Goal: Transaction & Acquisition: Purchase product/service

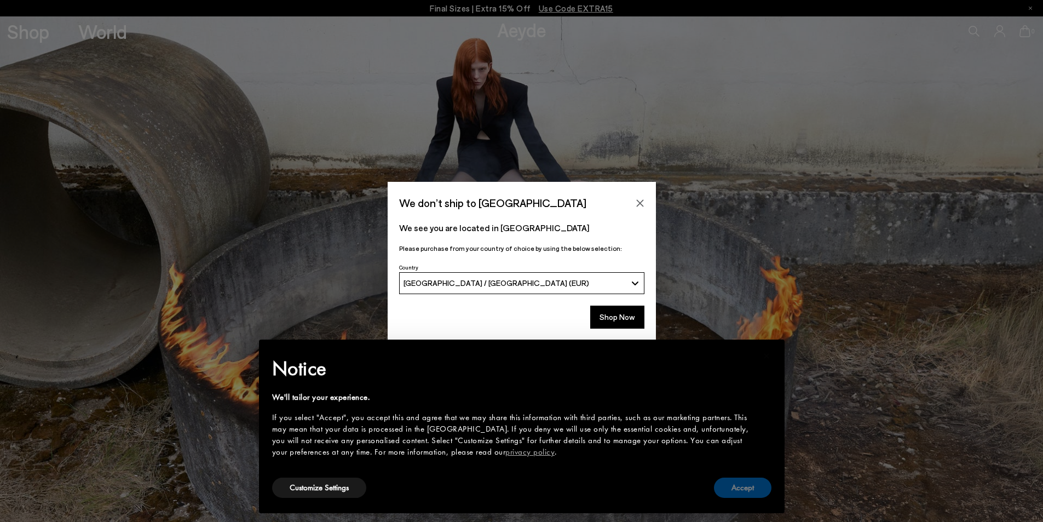
click at [746, 486] on button "Accept" at bounding box center [742, 487] width 57 height 20
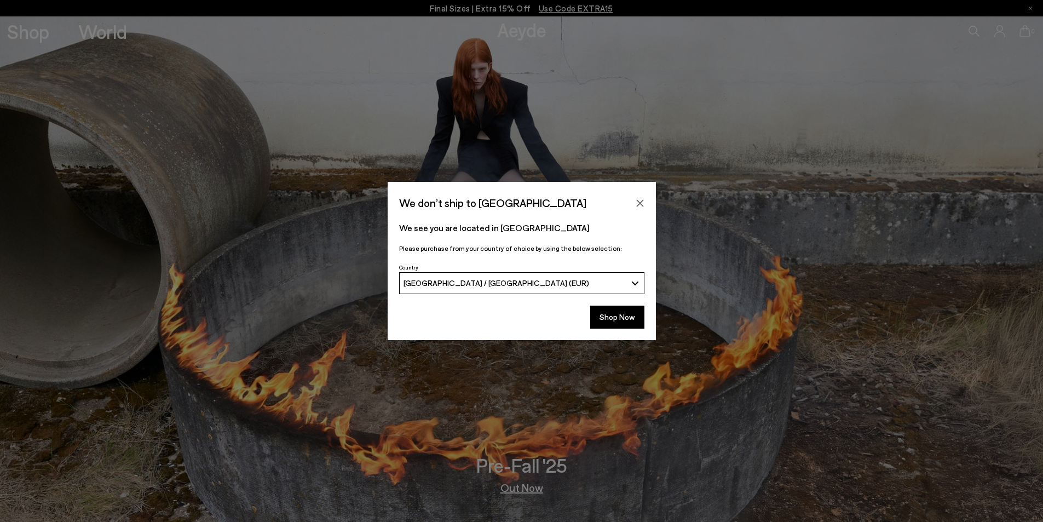
click at [592, 286] on div "[GEOGRAPHIC_DATA] / [GEOGRAPHIC_DATA] (EUR)" at bounding box center [515, 282] width 223 height 9
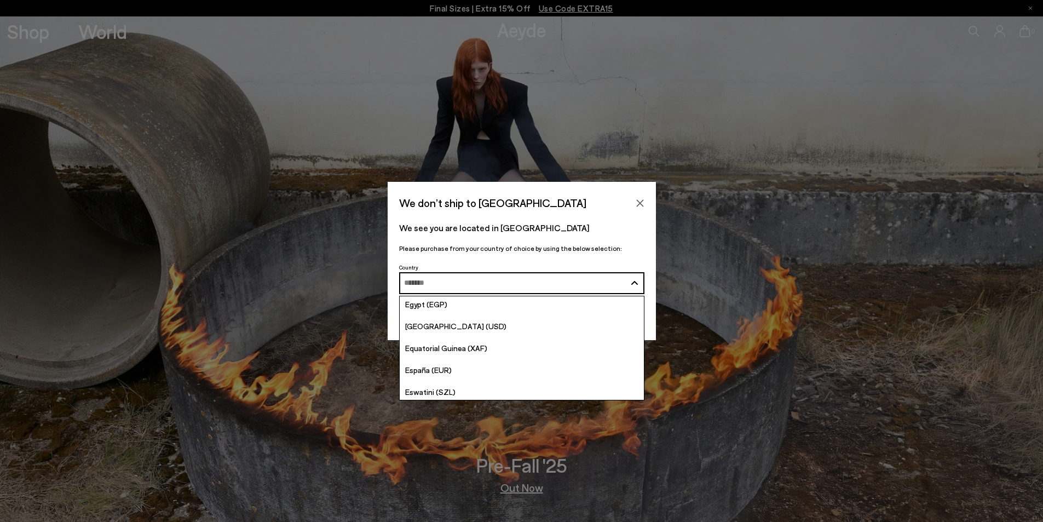
scroll to position [1205, 0]
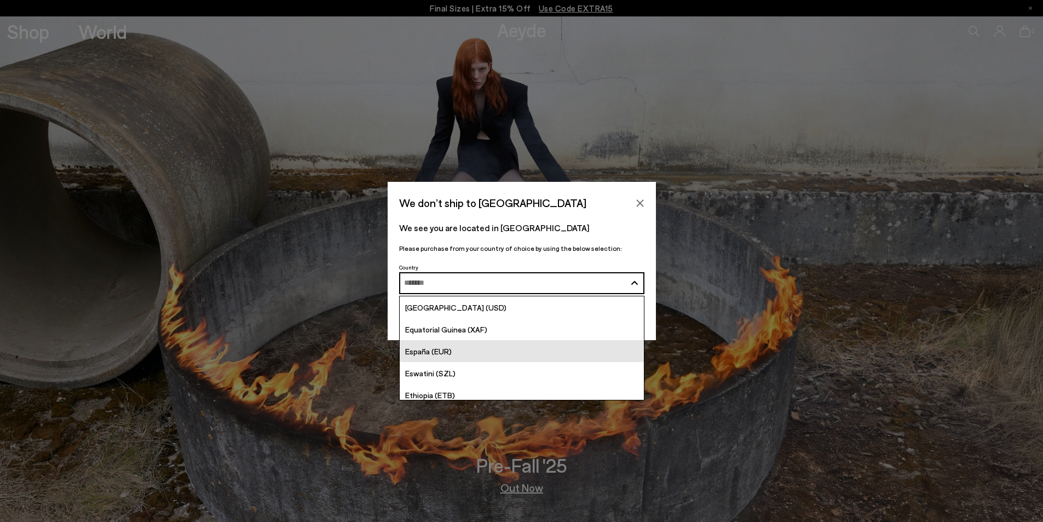
click at [449, 349] on span "España (EUR)" at bounding box center [428, 351] width 47 height 9
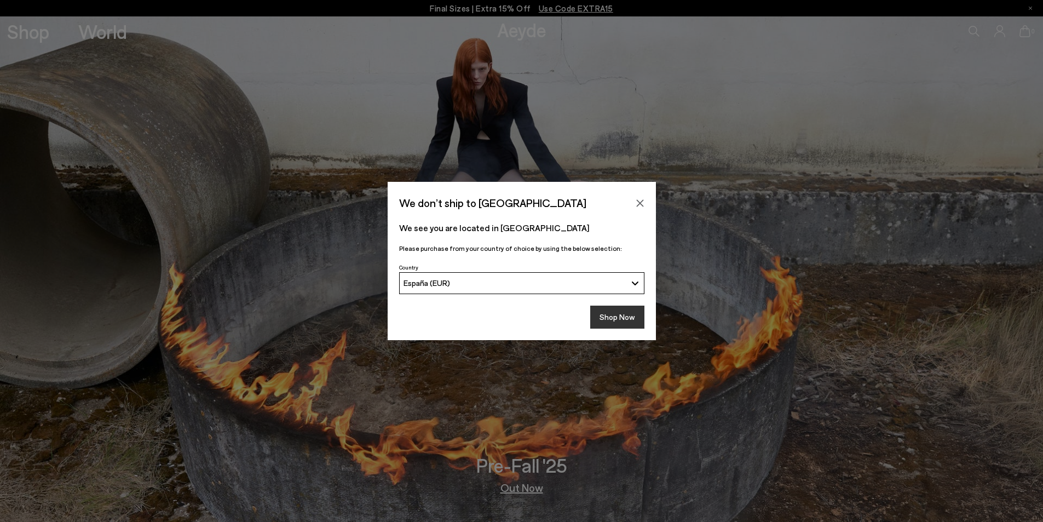
click at [603, 320] on button "Shop Now" at bounding box center [617, 317] width 54 height 23
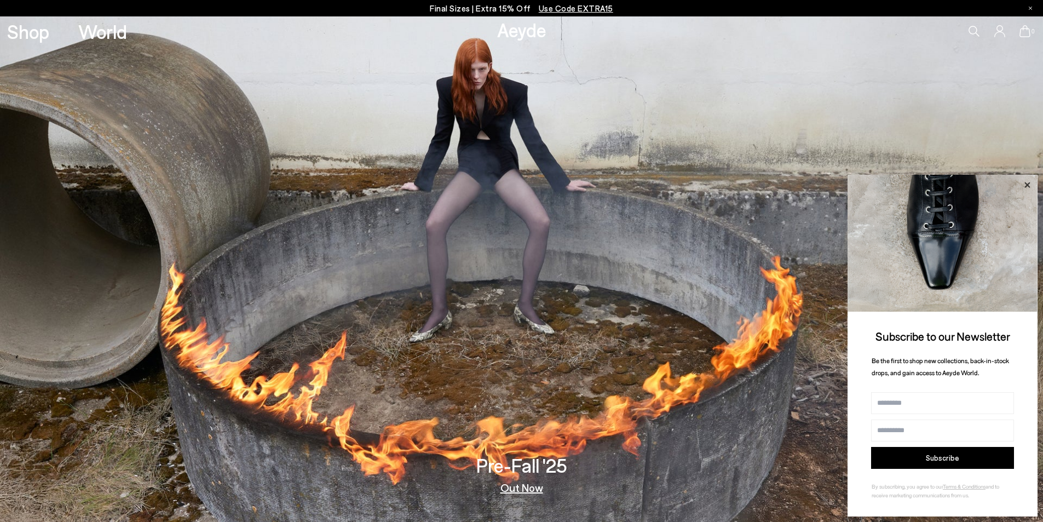
click at [1029, 182] on icon at bounding box center [1027, 185] width 14 height 14
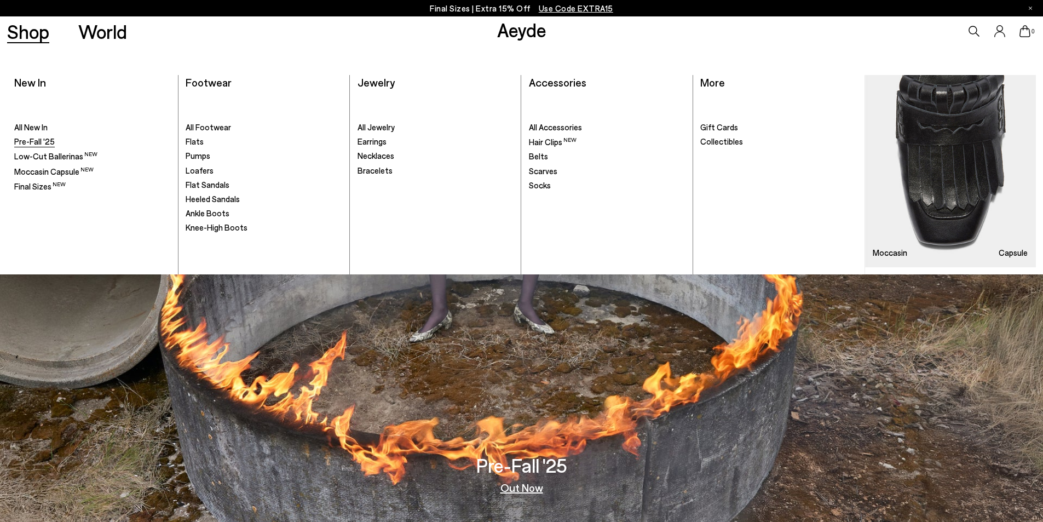
click at [31, 145] on span "Pre-Fall '25" at bounding box center [34, 141] width 41 height 10
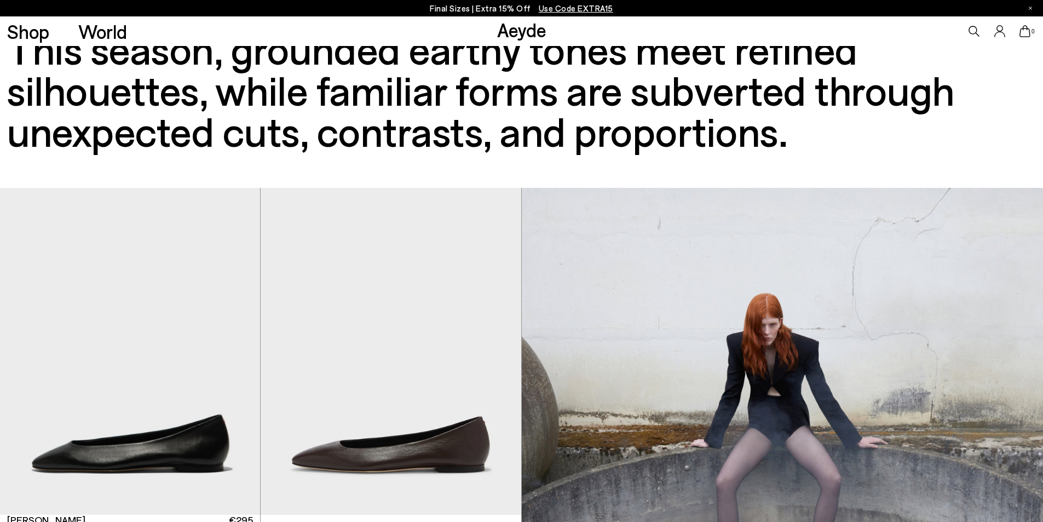
scroll to position [219, 0]
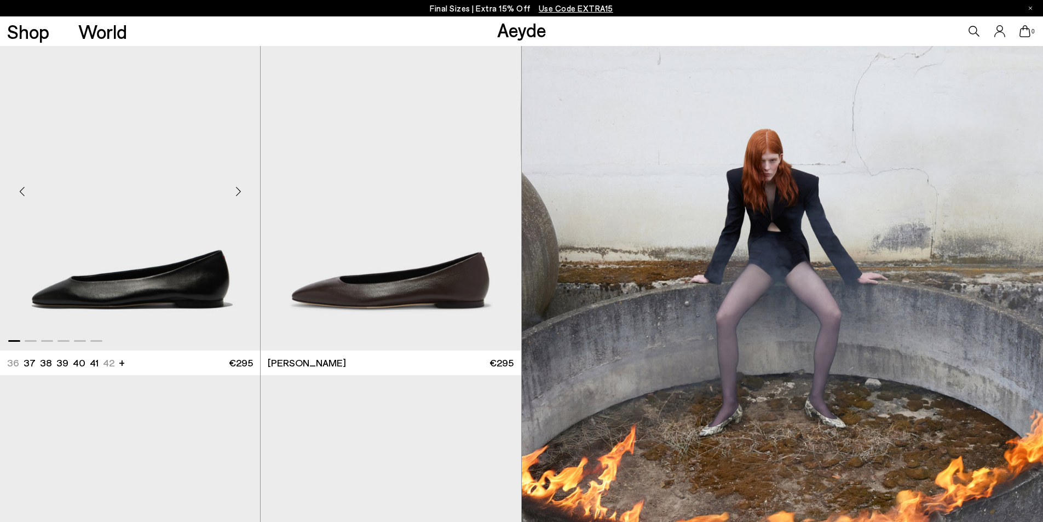
click at [241, 194] on div "Next slide" at bounding box center [238, 191] width 33 height 33
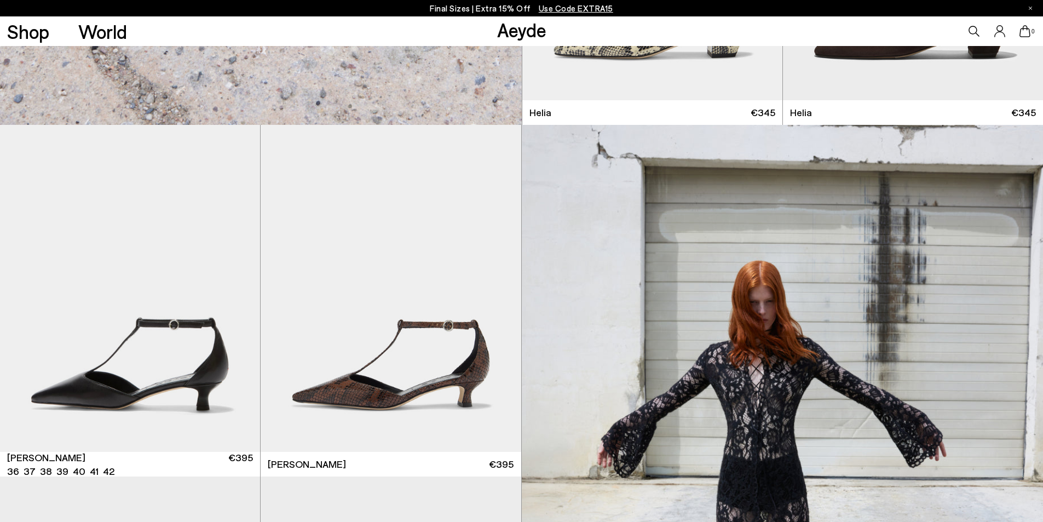
scroll to position [1643, 0]
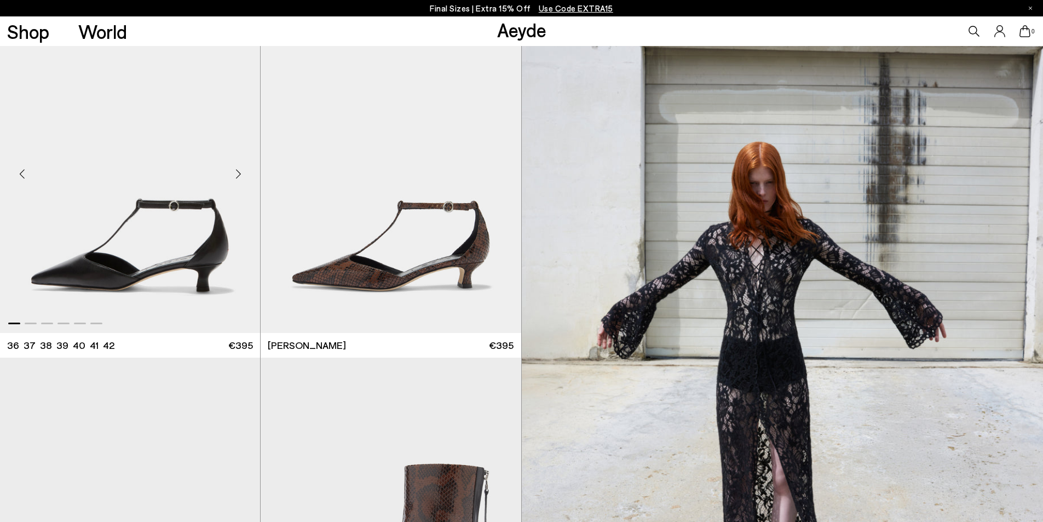
click at [237, 169] on div "Next slide" at bounding box center [238, 174] width 33 height 33
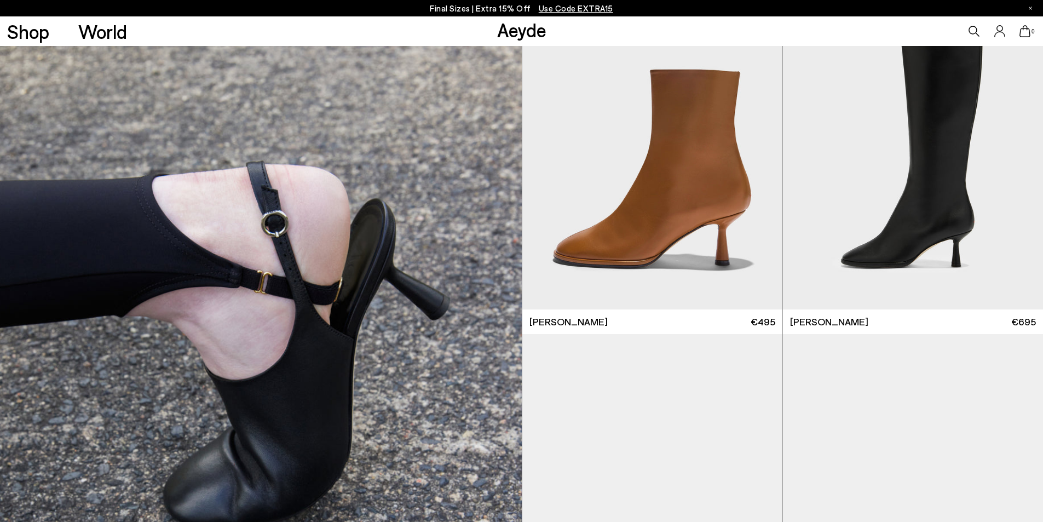
scroll to position [3778, 0]
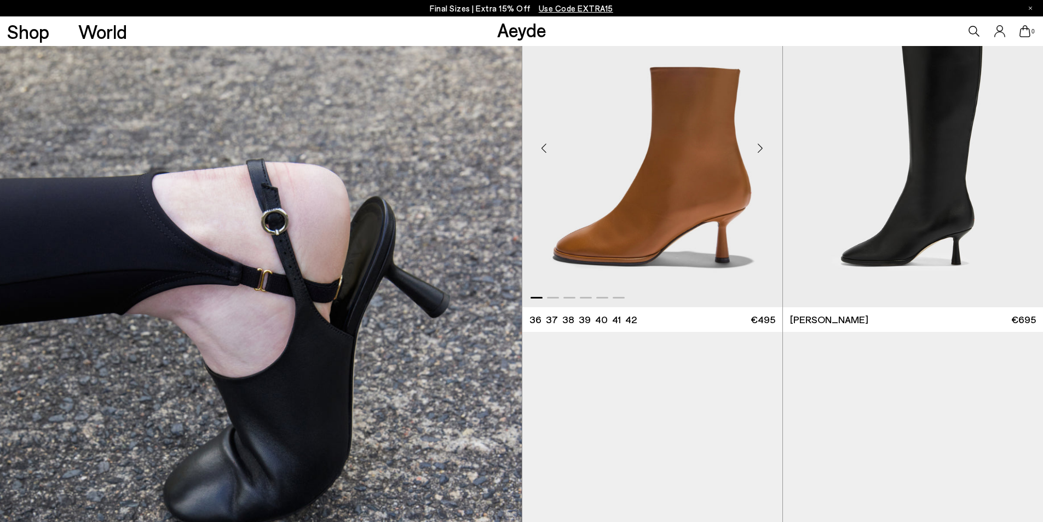
click at [762, 147] on div "Next slide" at bounding box center [760, 148] width 33 height 33
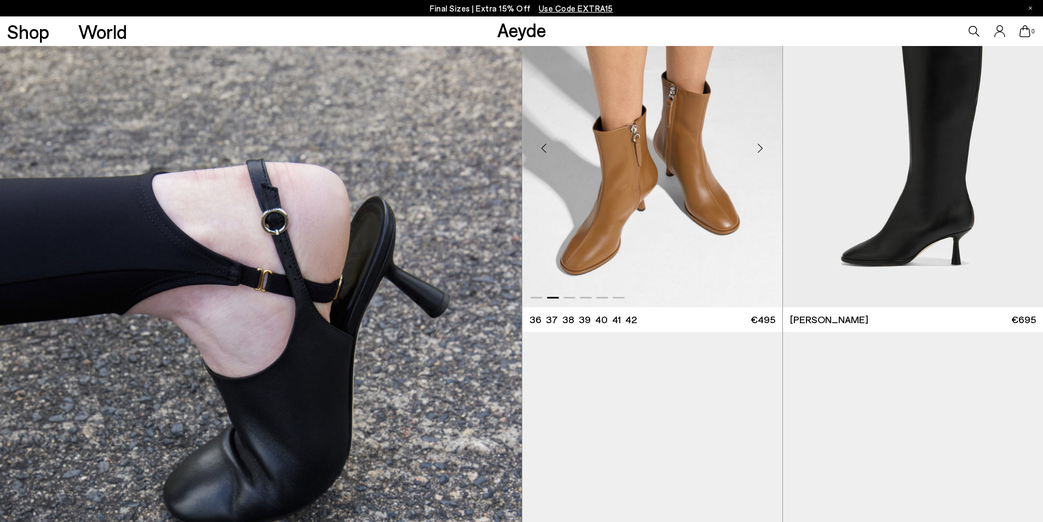
click at [762, 147] on div "Next slide" at bounding box center [760, 148] width 33 height 33
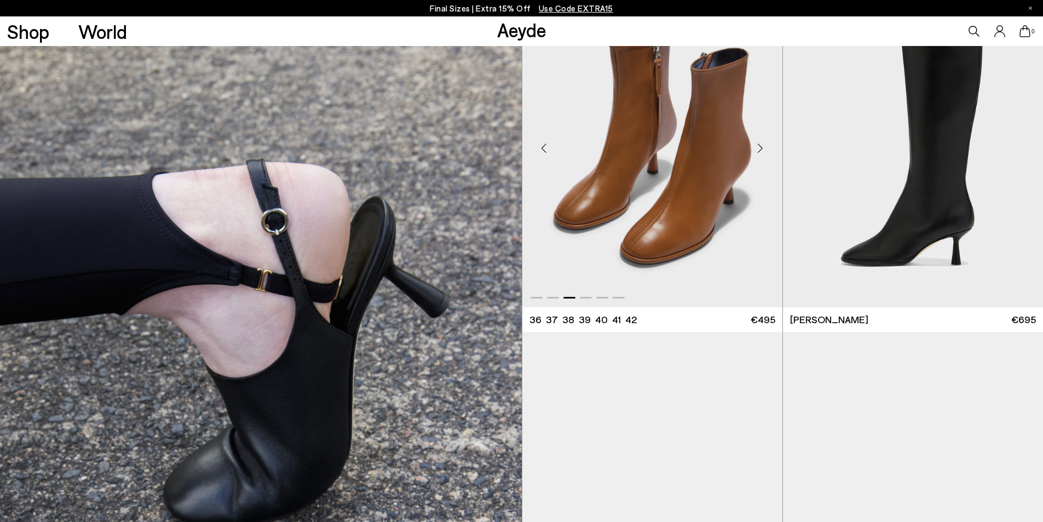
click at [762, 147] on div "Next slide" at bounding box center [760, 148] width 33 height 33
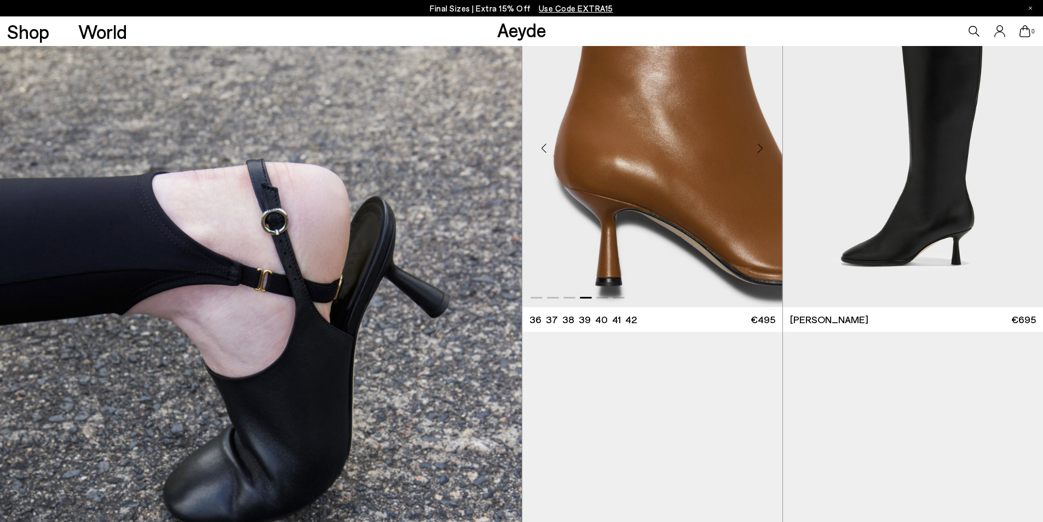
click at [762, 147] on div "Next slide" at bounding box center [760, 148] width 33 height 33
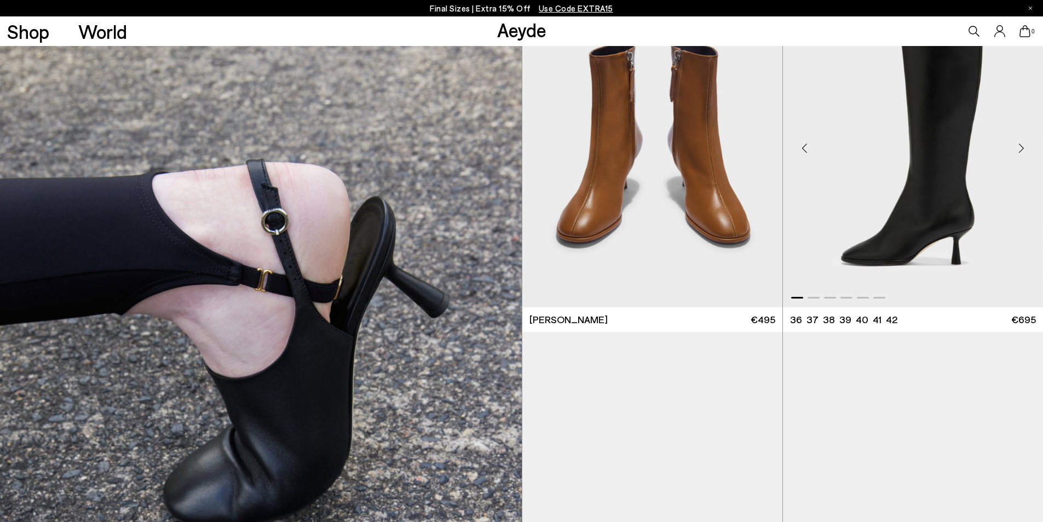
click at [1022, 149] on div "Next slide" at bounding box center [1021, 148] width 33 height 33
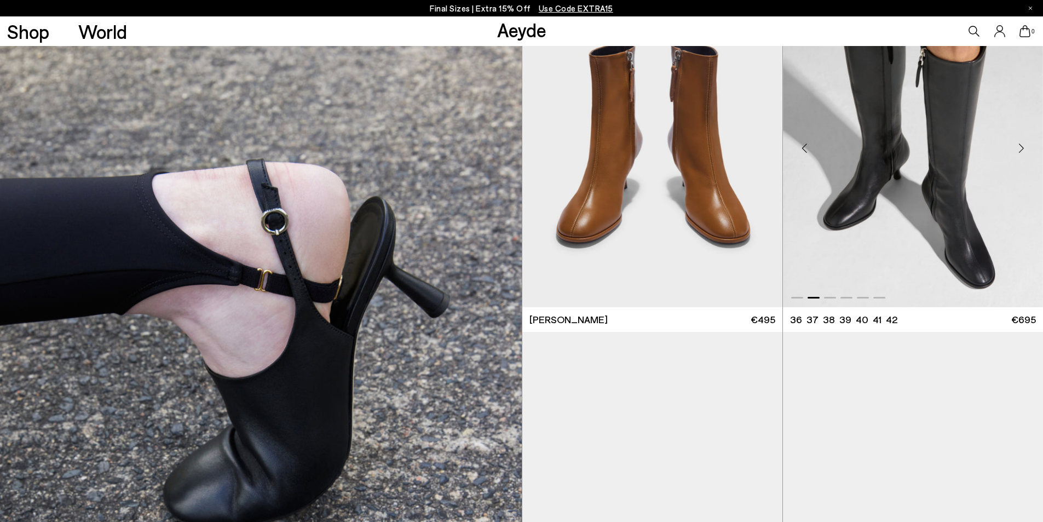
click at [1022, 149] on div "Next slide" at bounding box center [1021, 148] width 33 height 33
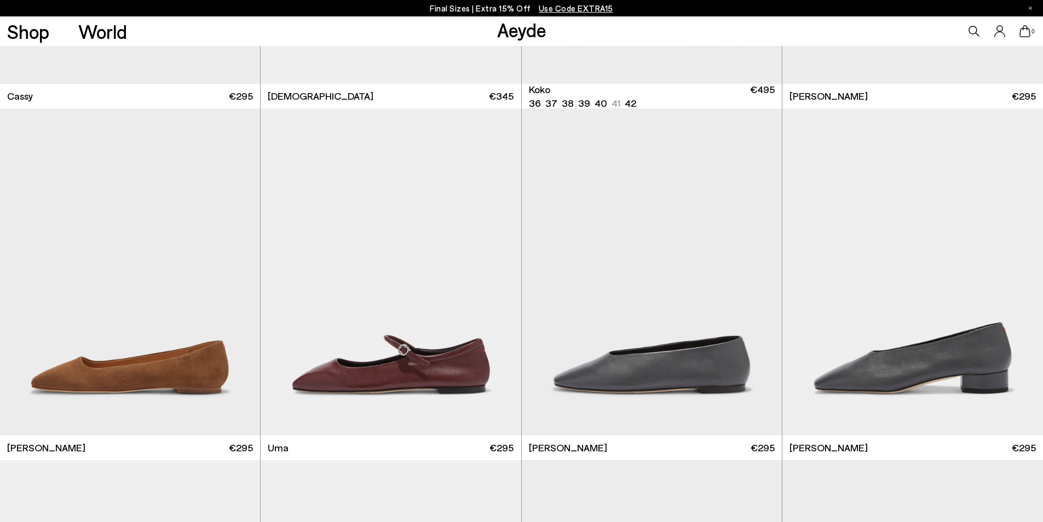
scroll to position [8228, 0]
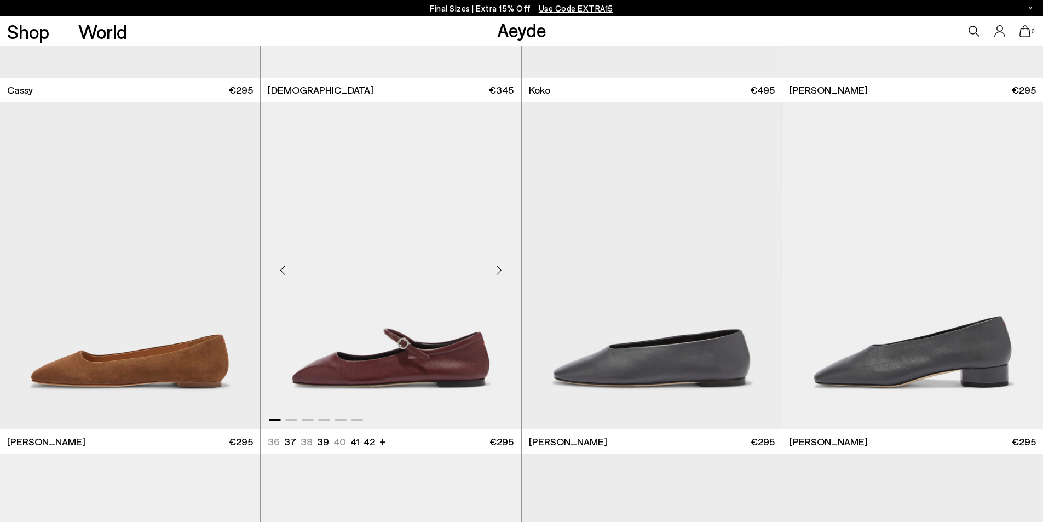
click at [502, 271] on div "Next slide" at bounding box center [499, 270] width 33 height 33
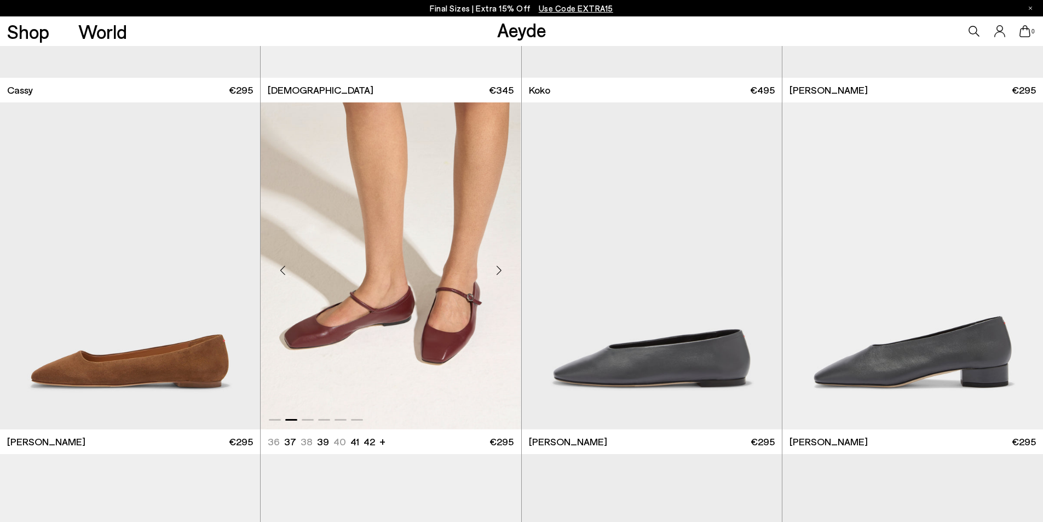
click at [500, 269] on div "Next slide" at bounding box center [499, 270] width 33 height 33
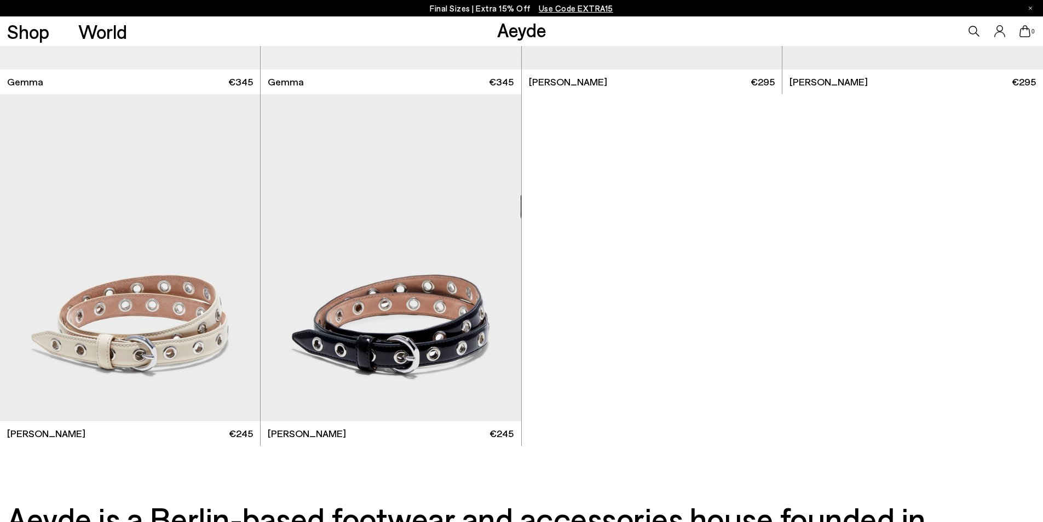
scroll to position [8611, 0]
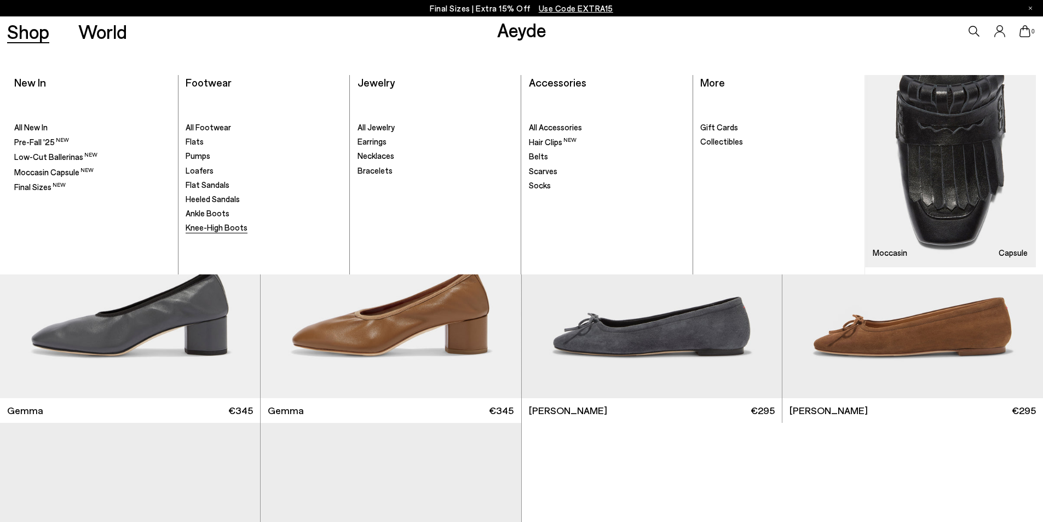
click at [202, 228] on span "Knee-High Boots" at bounding box center [217, 227] width 62 height 10
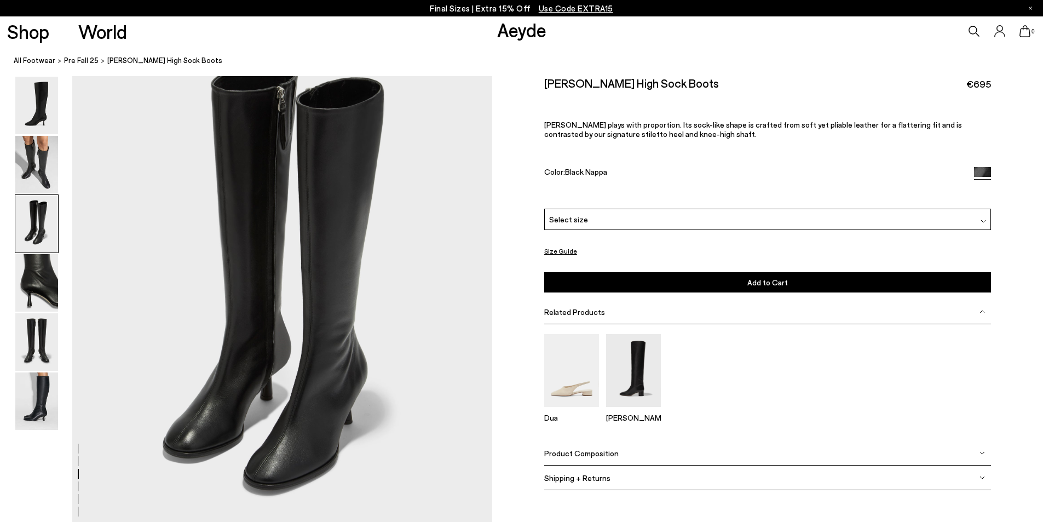
scroll to position [1205, 0]
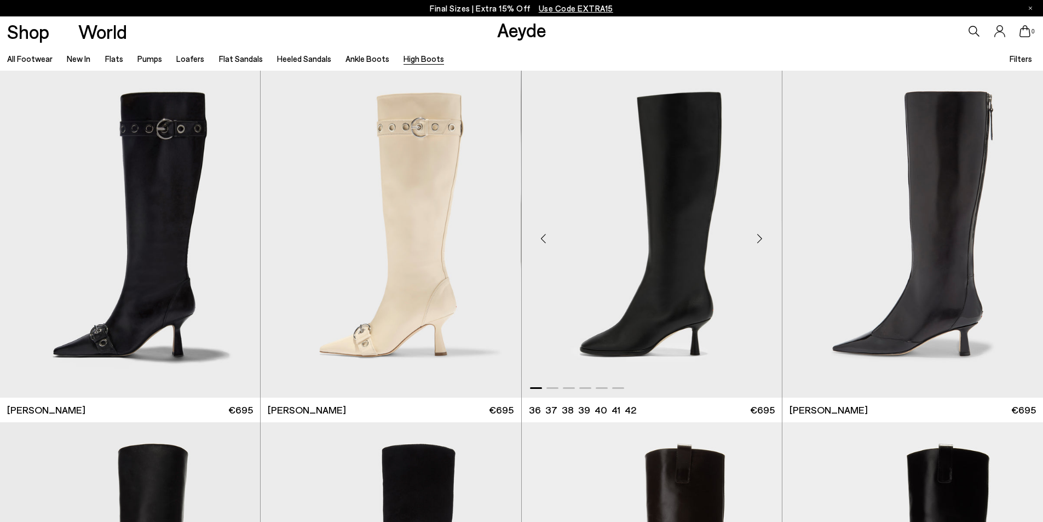
click at [758, 236] on div "Next slide" at bounding box center [760, 238] width 33 height 33
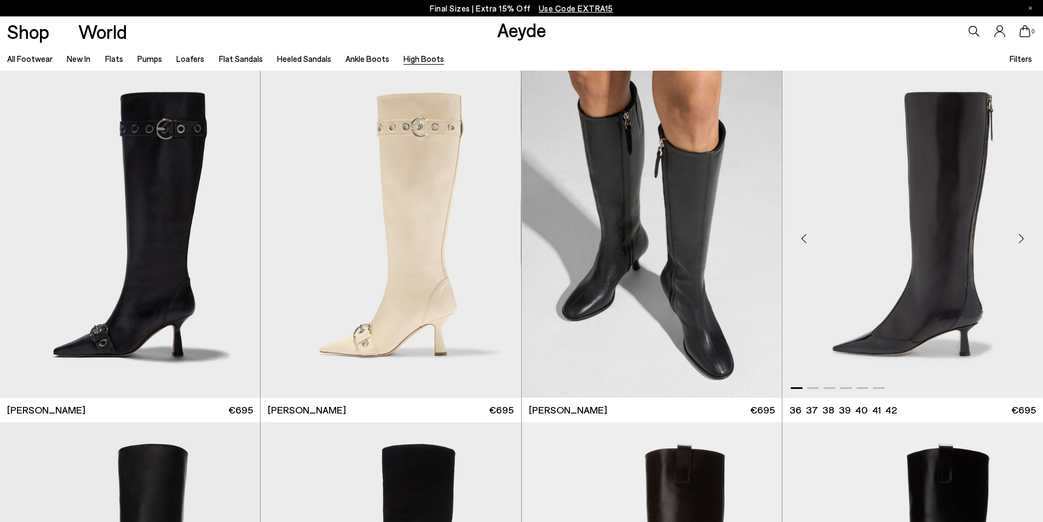
click at [1023, 239] on div "Next slide" at bounding box center [1021, 238] width 33 height 33
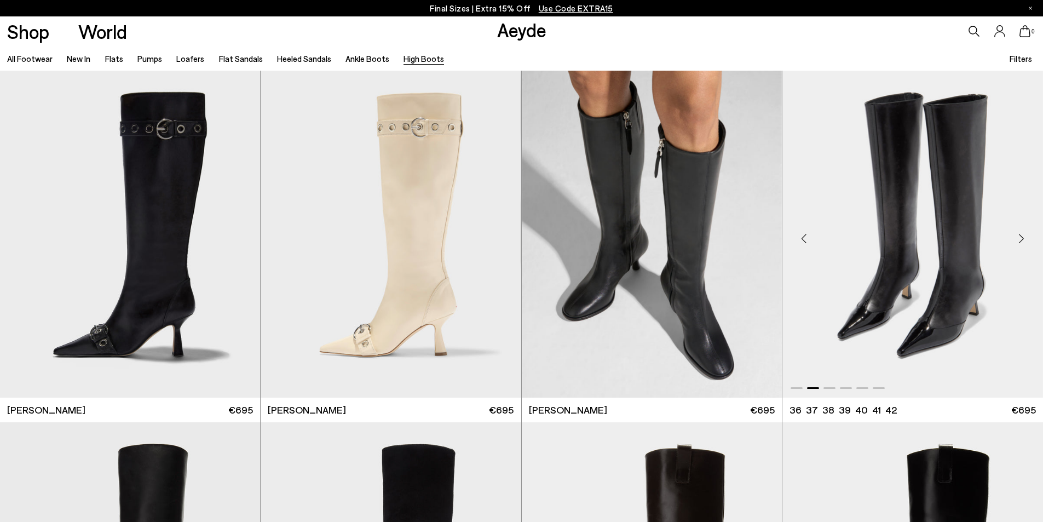
click at [1022, 239] on div "Next slide" at bounding box center [1021, 238] width 33 height 33
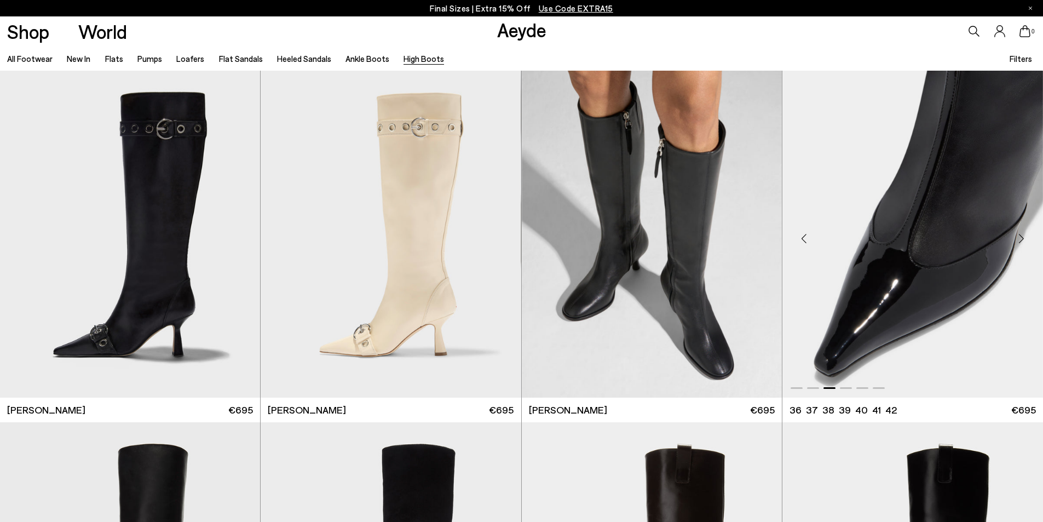
click at [1022, 239] on div "Next slide" at bounding box center [1021, 238] width 33 height 33
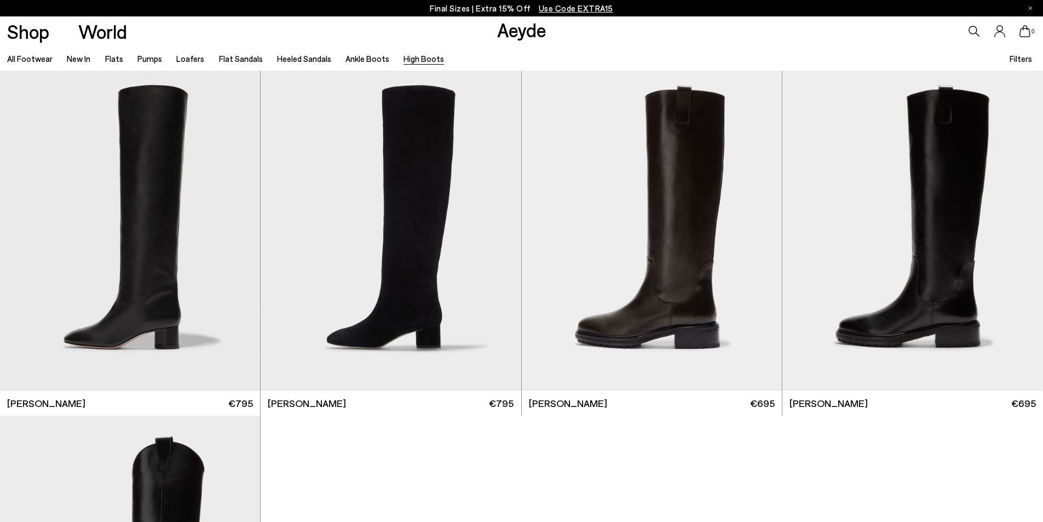
scroll to position [329, 0]
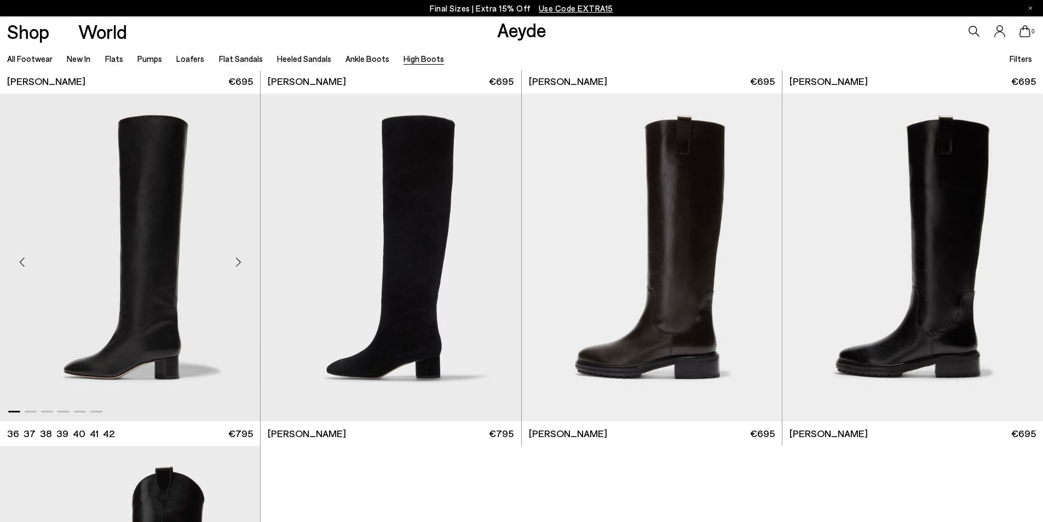
click at [236, 261] on div "Next slide" at bounding box center [238, 261] width 33 height 33
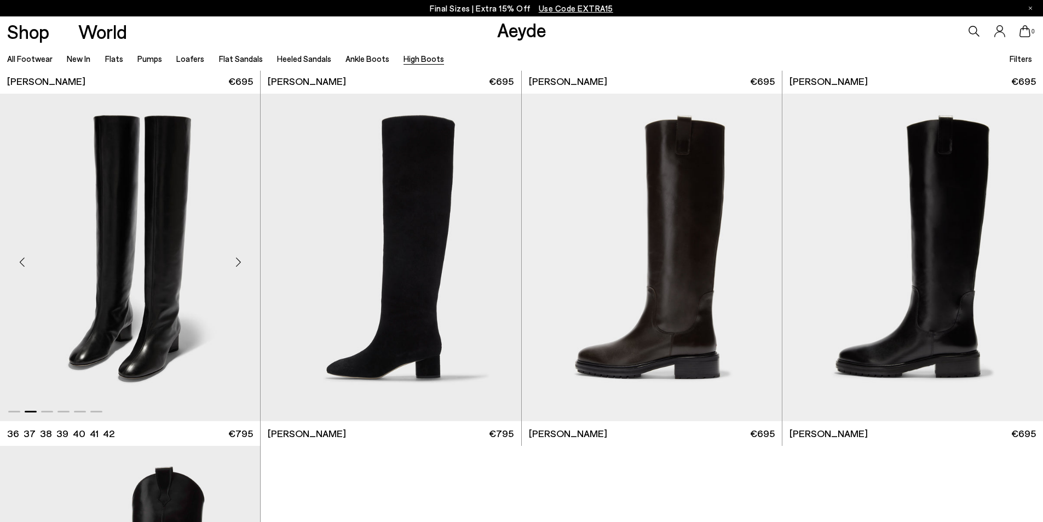
click at [239, 264] on div "Next slide" at bounding box center [238, 261] width 33 height 33
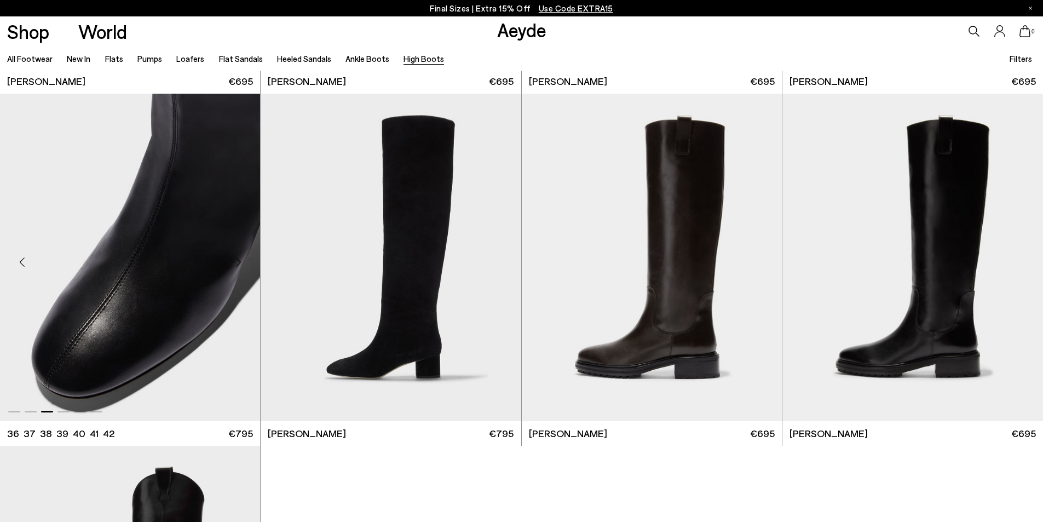
click at [238, 262] on div "Next slide" at bounding box center [238, 261] width 33 height 33
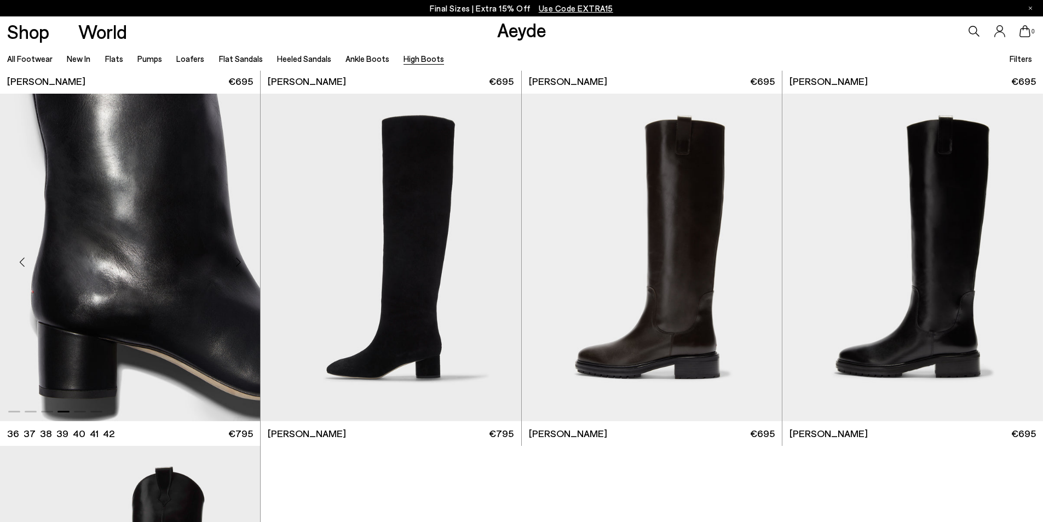
click at [238, 262] on div "Next slide" at bounding box center [238, 261] width 33 height 33
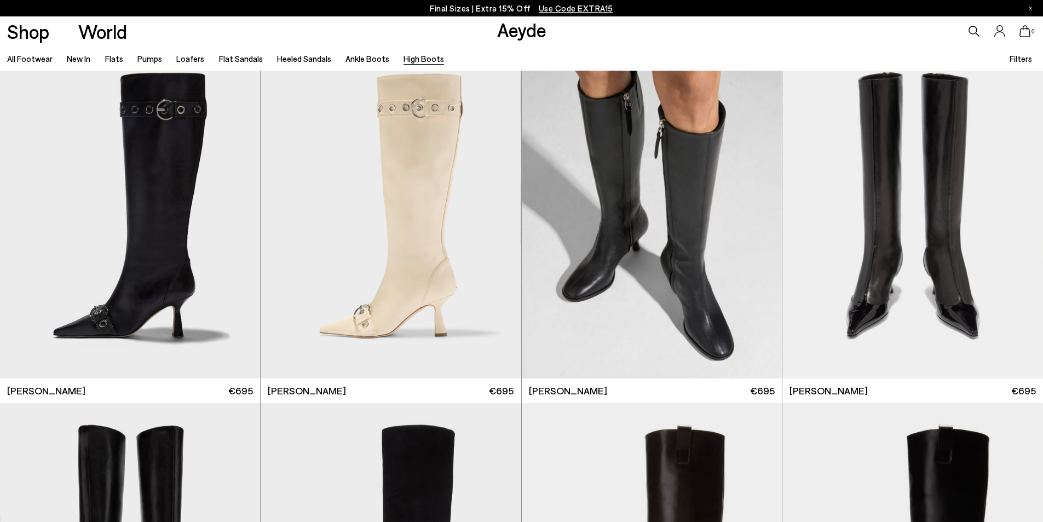
scroll to position [0, 0]
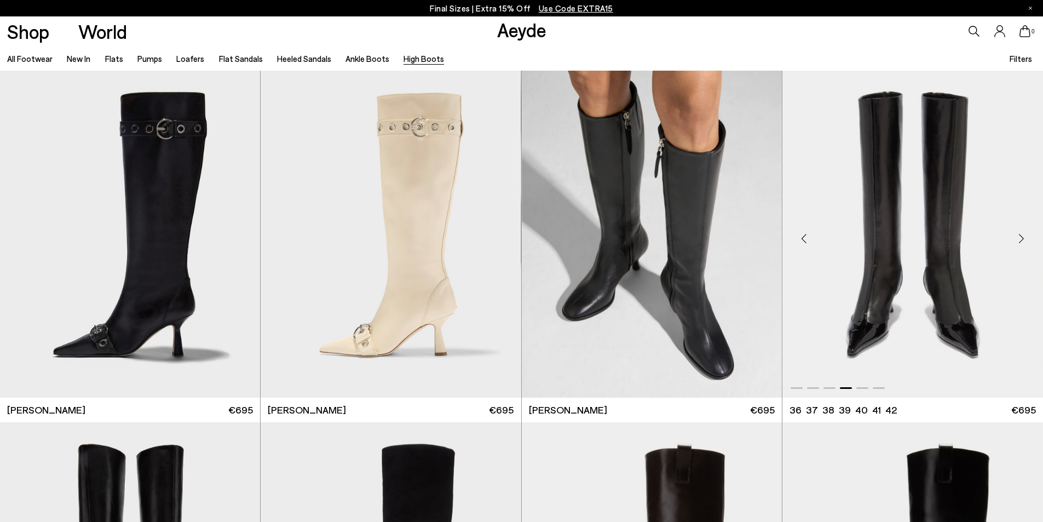
click at [917, 298] on img "4 / 6" at bounding box center [913, 234] width 261 height 327
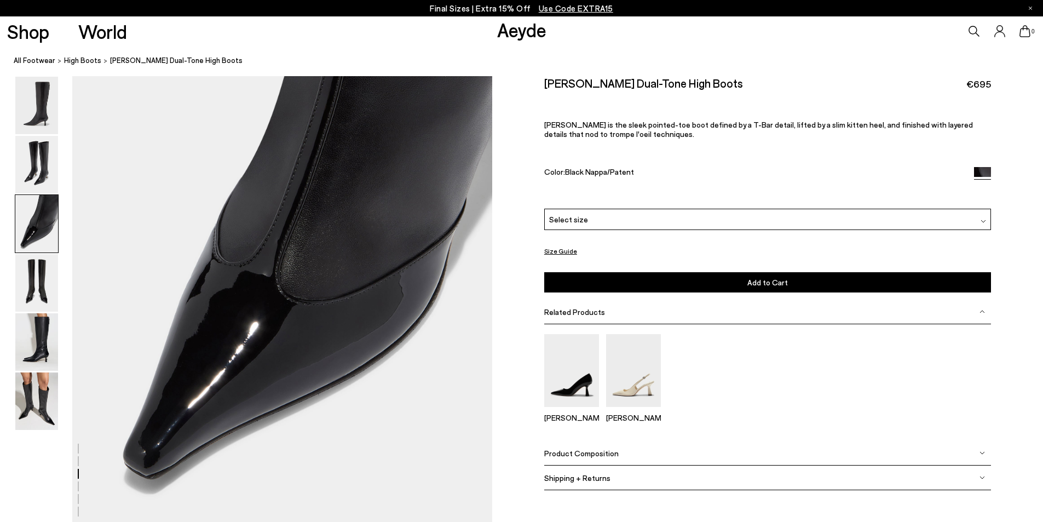
scroll to position [1259, 0]
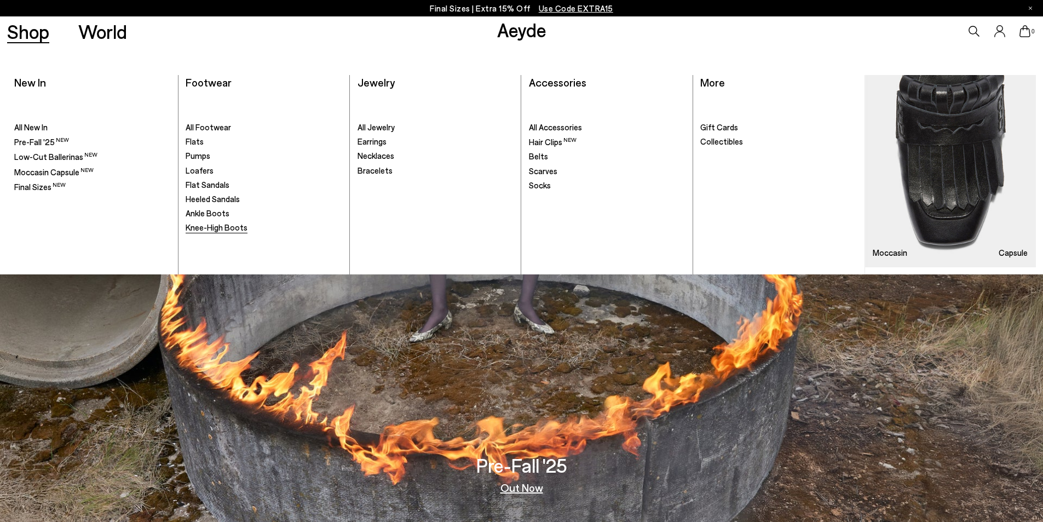
click at [209, 228] on span "Knee-High Boots" at bounding box center [217, 227] width 62 height 10
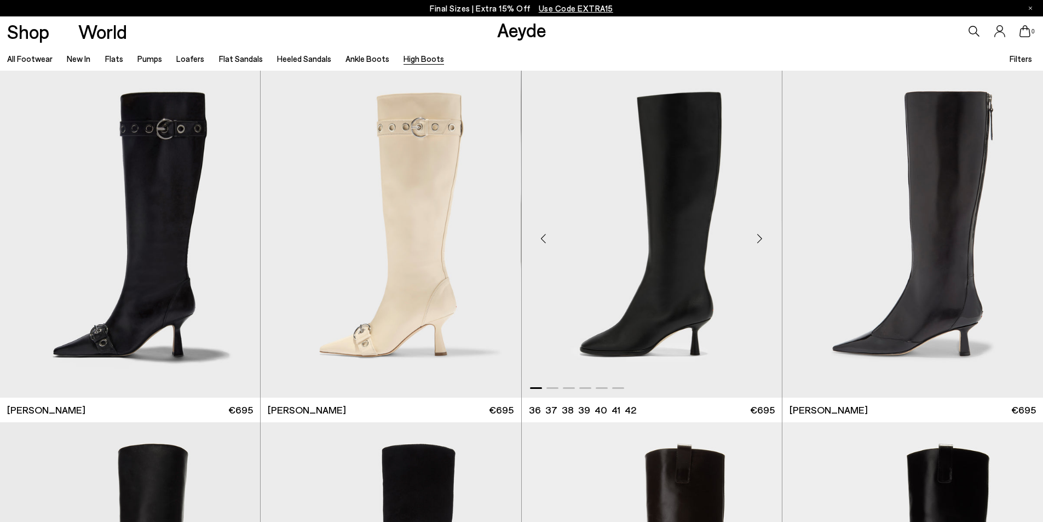
click at [759, 239] on div "Next slide" at bounding box center [760, 238] width 33 height 33
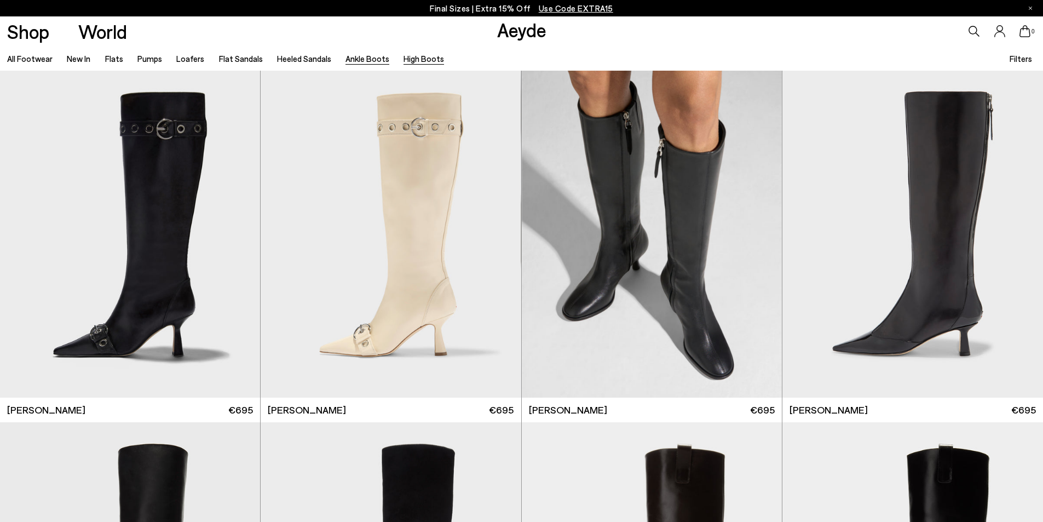
click at [351, 58] on link "Ankle Boots" at bounding box center [368, 59] width 44 height 10
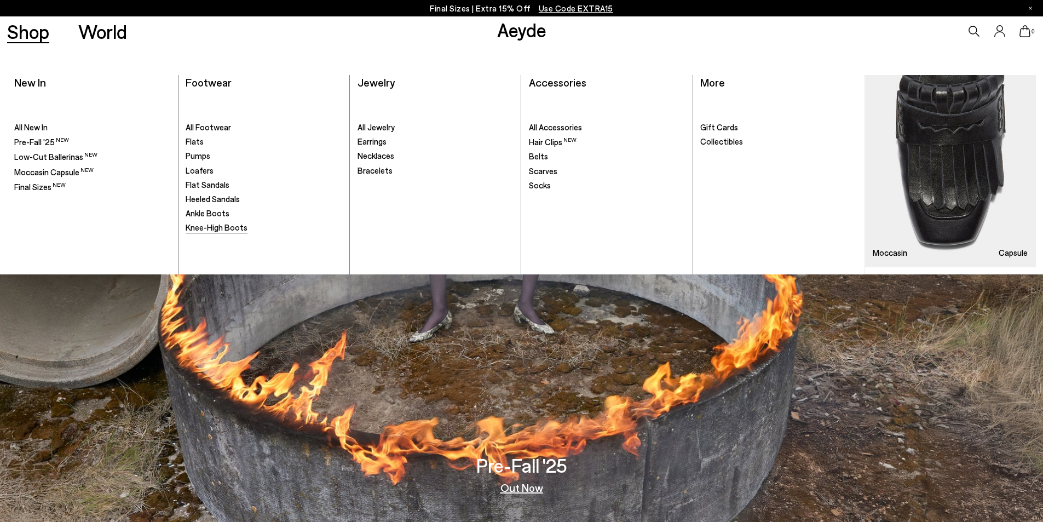
click at [189, 226] on span "Knee-High Boots" at bounding box center [217, 227] width 62 height 10
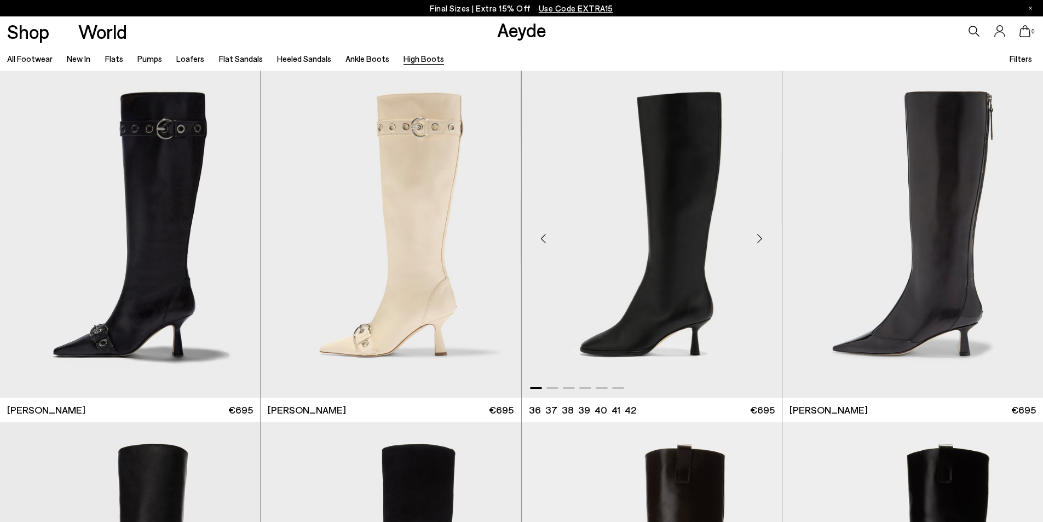
click at [760, 239] on div "Next slide" at bounding box center [760, 238] width 33 height 33
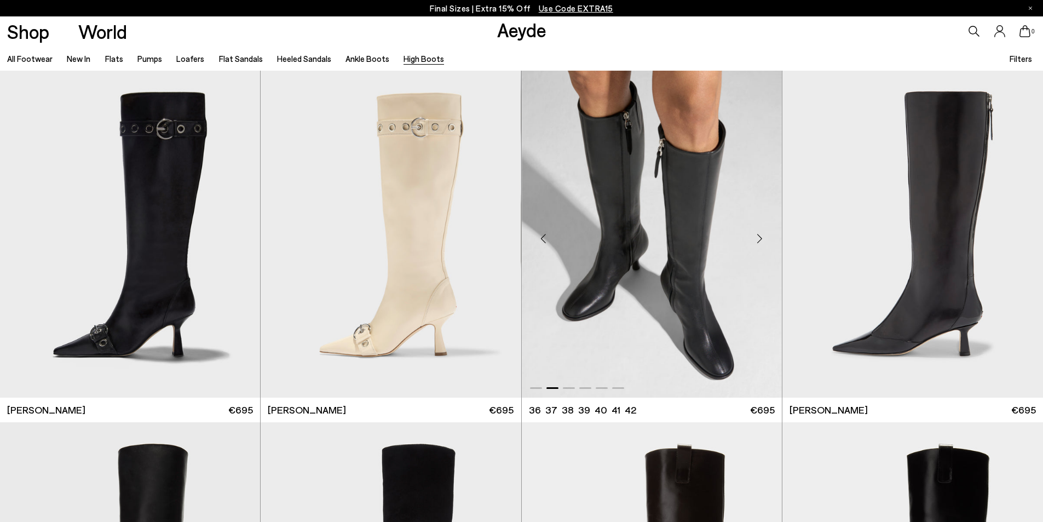
click at [760, 239] on div "Next slide" at bounding box center [760, 238] width 33 height 33
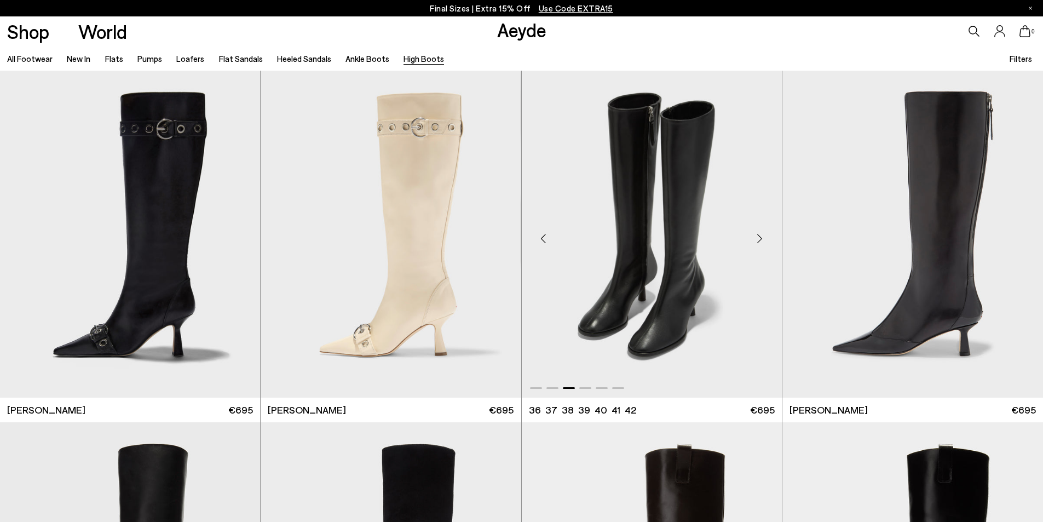
click at [760, 239] on div "Next slide" at bounding box center [760, 238] width 33 height 33
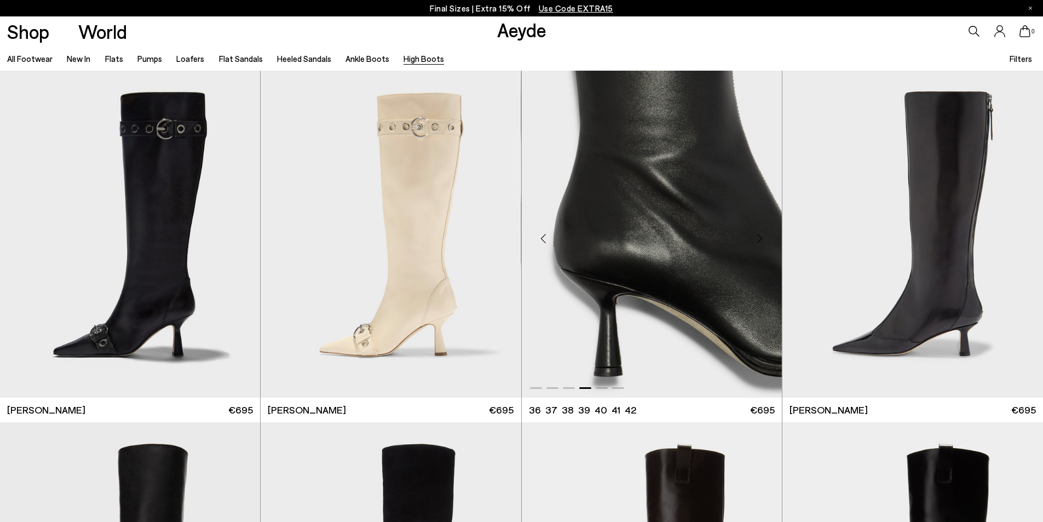
click at [680, 238] on img "4 / 6" at bounding box center [652, 234] width 260 height 327
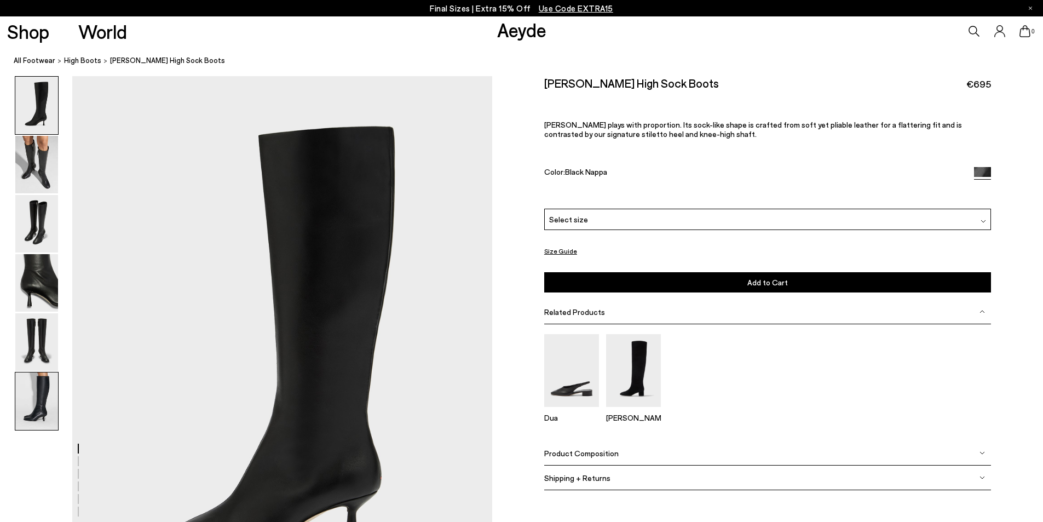
click at [35, 409] on img at bounding box center [36, 400] width 43 height 57
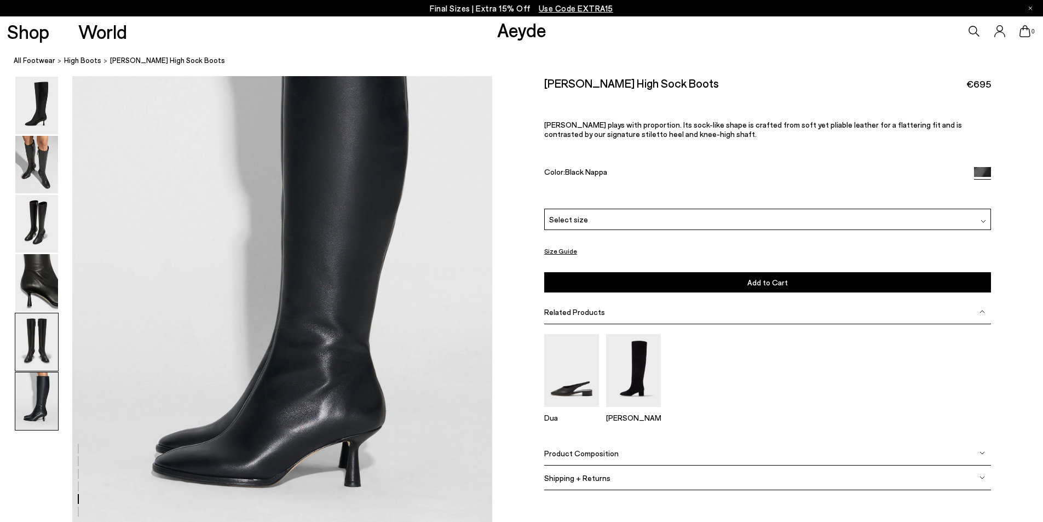
scroll to position [2883, 0]
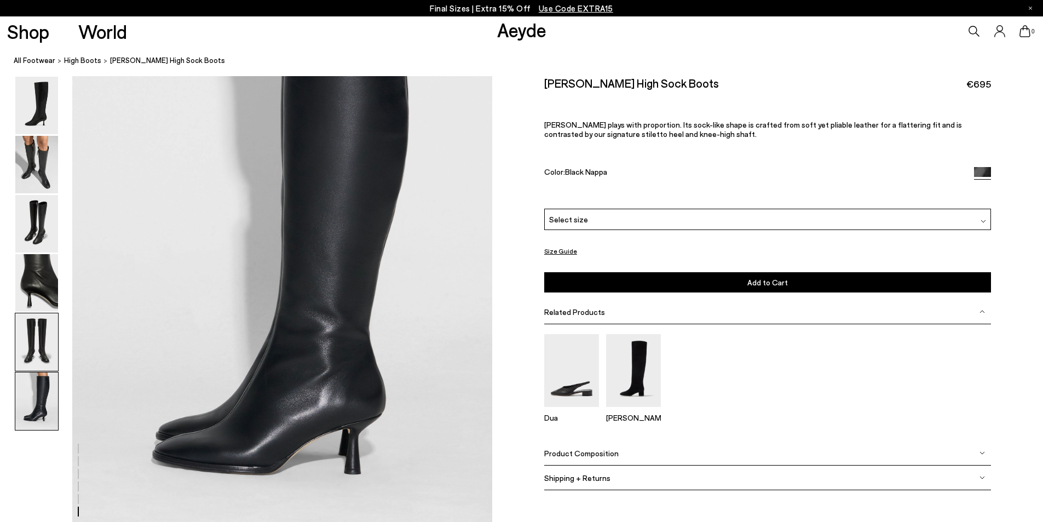
click at [32, 344] on img at bounding box center [36, 341] width 43 height 57
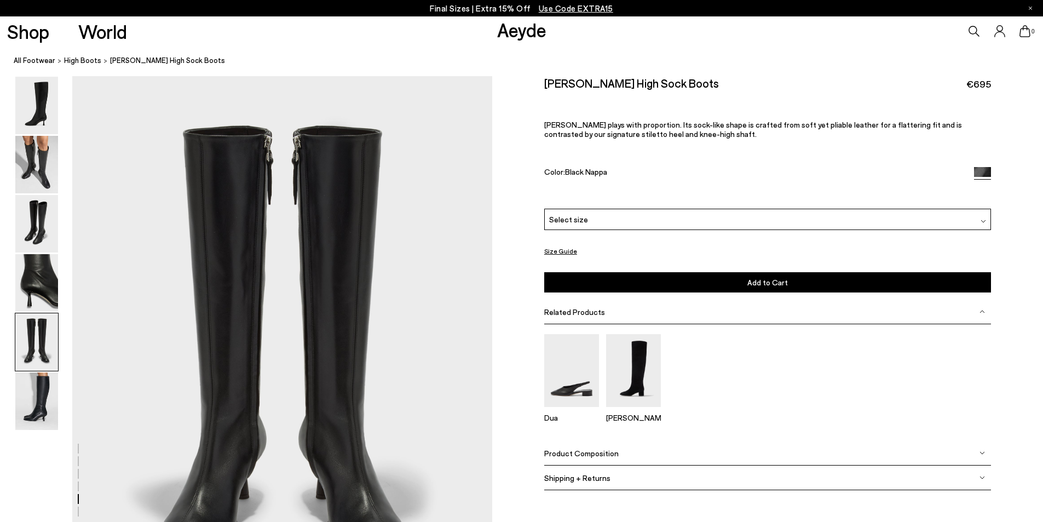
scroll to position [2302, 0]
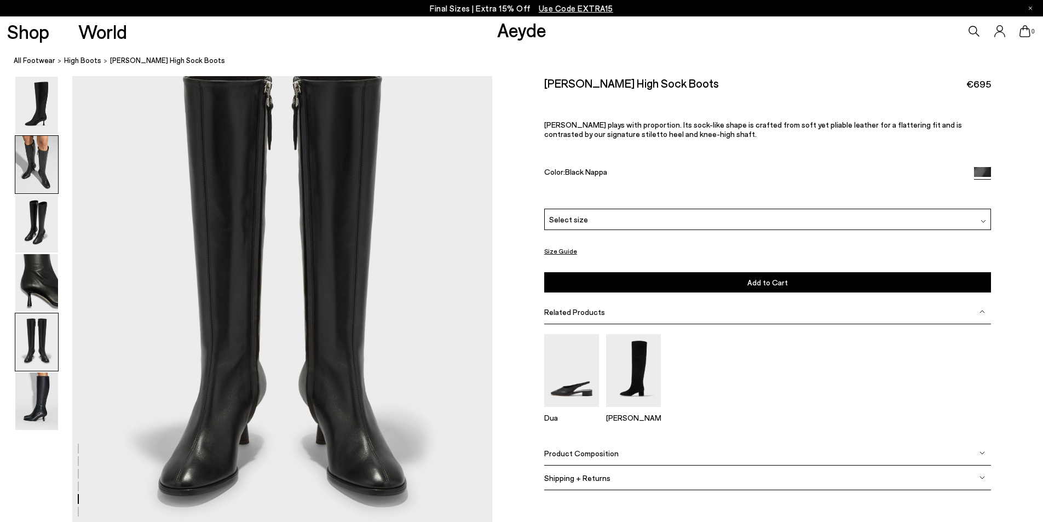
click at [48, 171] on img at bounding box center [36, 164] width 43 height 57
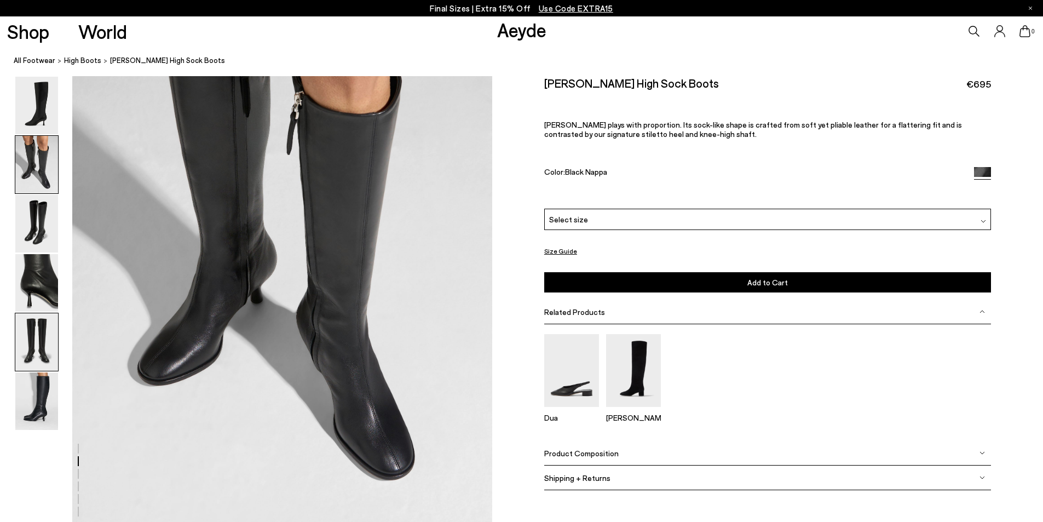
scroll to position [672, 0]
click at [620, 223] on div "Select size" at bounding box center [767, 219] width 447 height 21
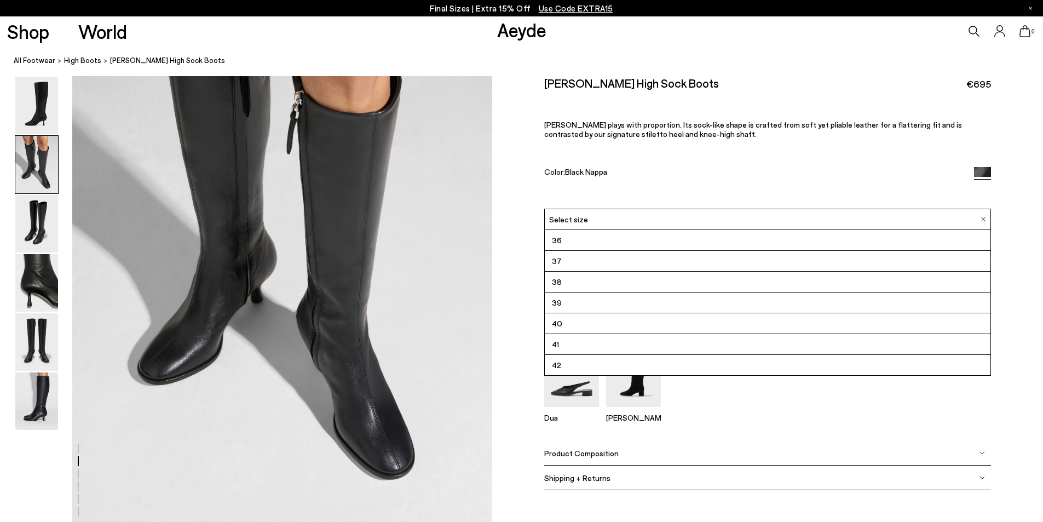
click at [620, 223] on div "Select size" at bounding box center [767, 219] width 447 height 21
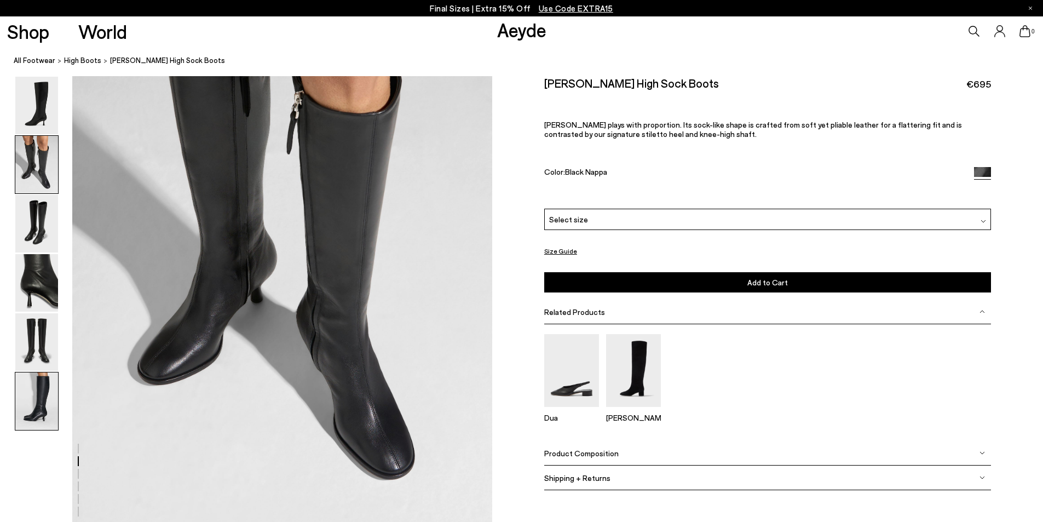
click at [43, 399] on img at bounding box center [36, 400] width 43 height 57
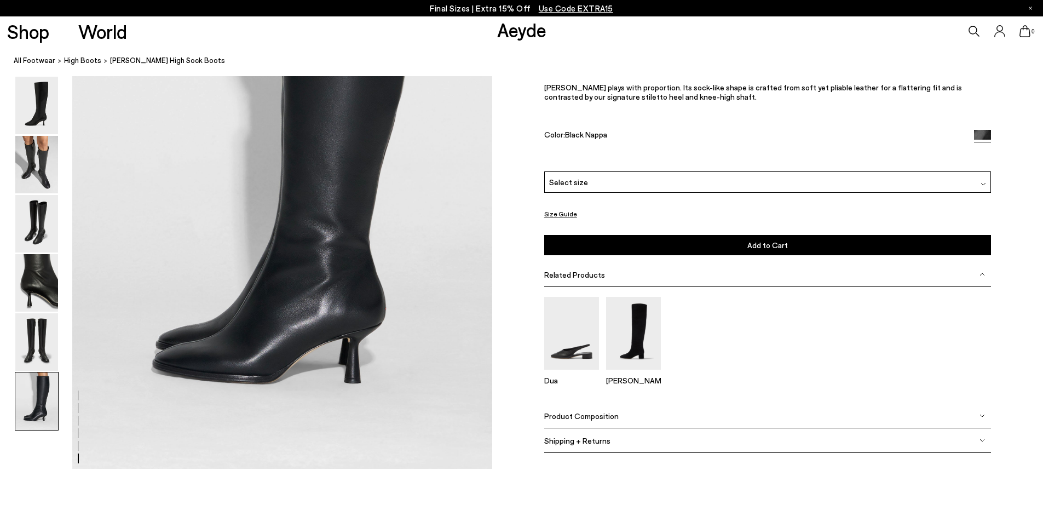
scroll to position [2993, 0]
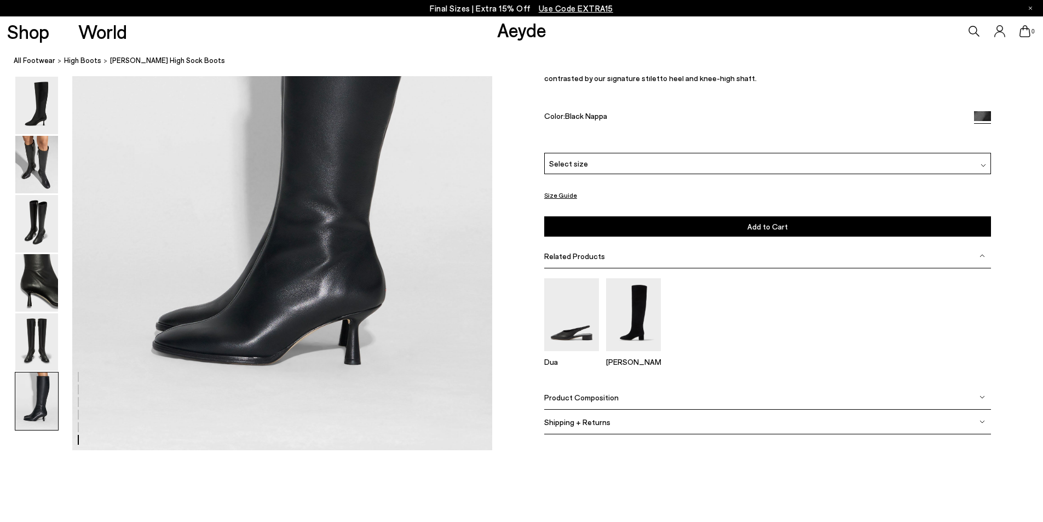
click at [597, 396] on span "Product Composition" at bounding box center [581, 397] width 74 height 9
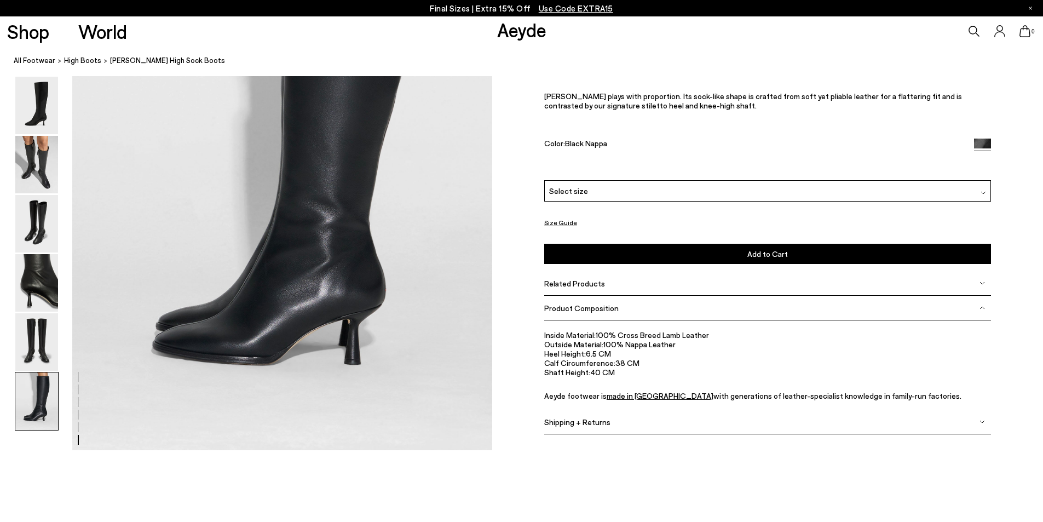
scroll to position [2938, 0]
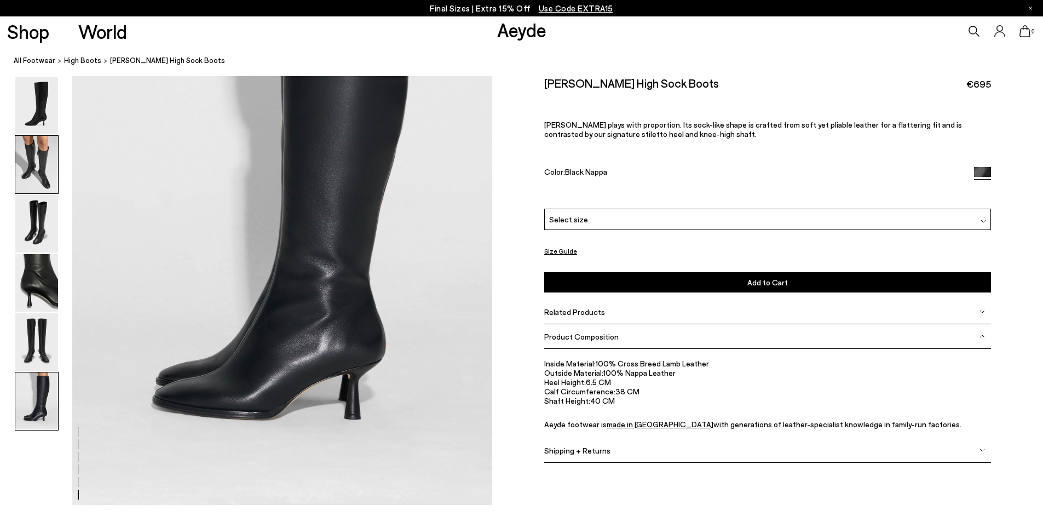
click at [34, 151] on img at bounding box center [36, 164] width 43 height 57
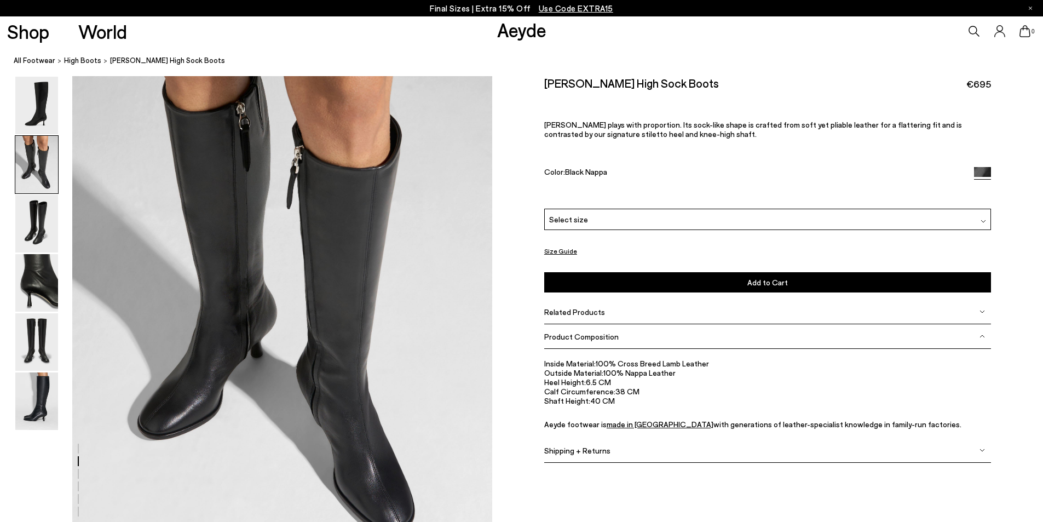
scroll to position [562, 0]
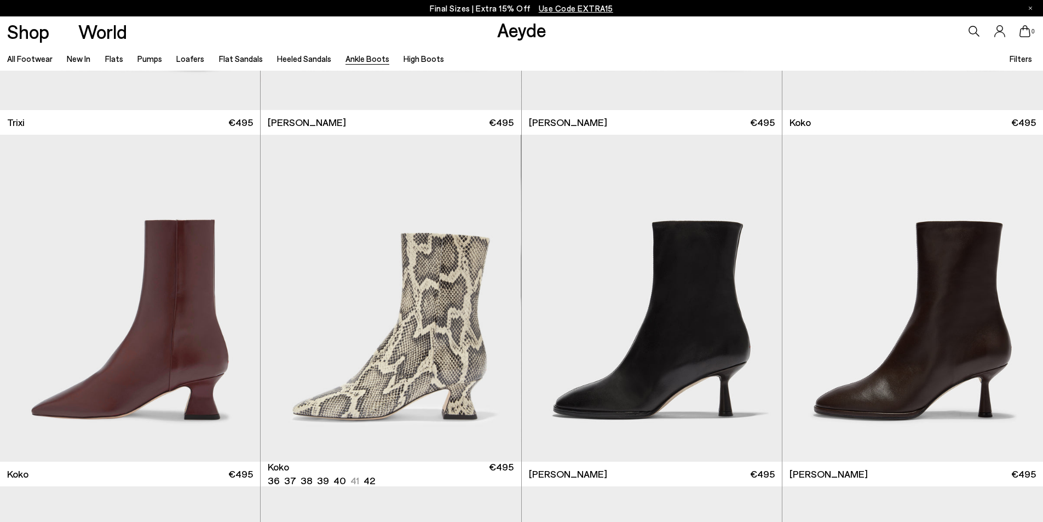
scroll to position [712, 0]
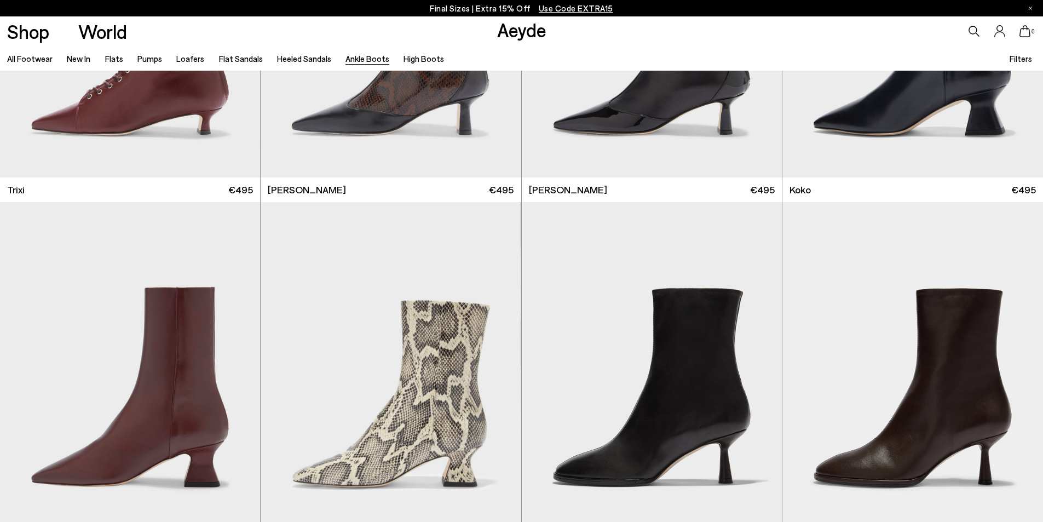
scroll to position [548, 0]
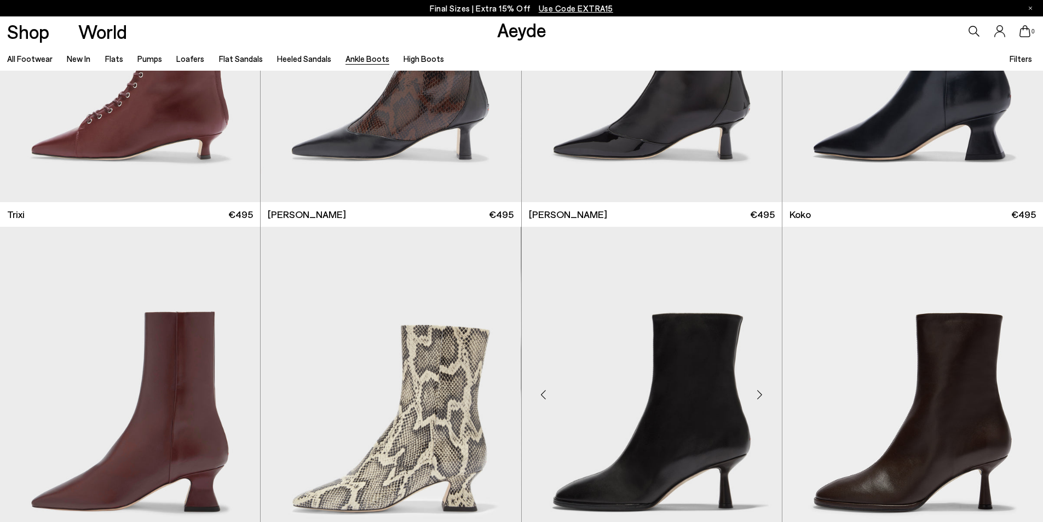
click at [656, 376] on img "1 / 6" at bounding box center [652, 390] width 260 height 327
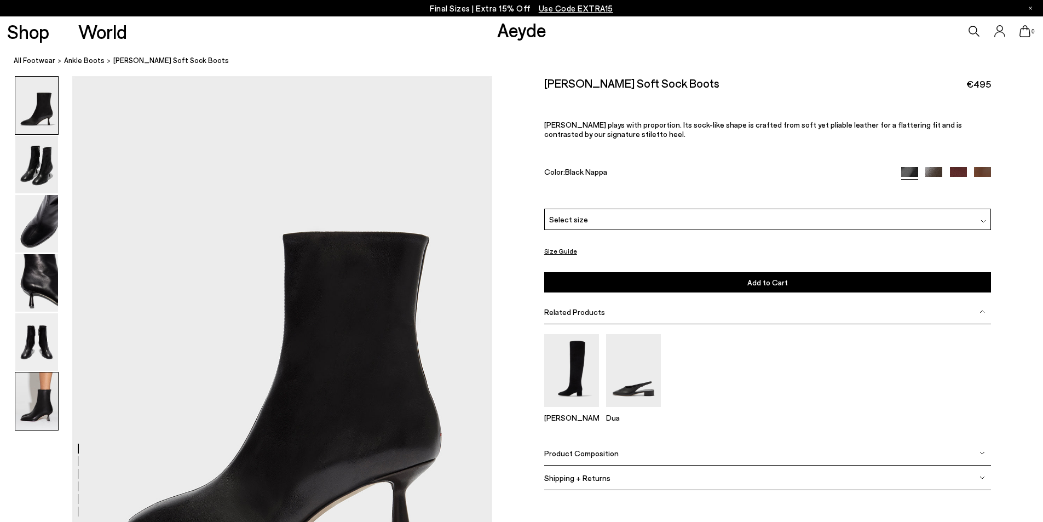
click at [35, 402] on img at bounding box center [36, 400] width 43 height 57
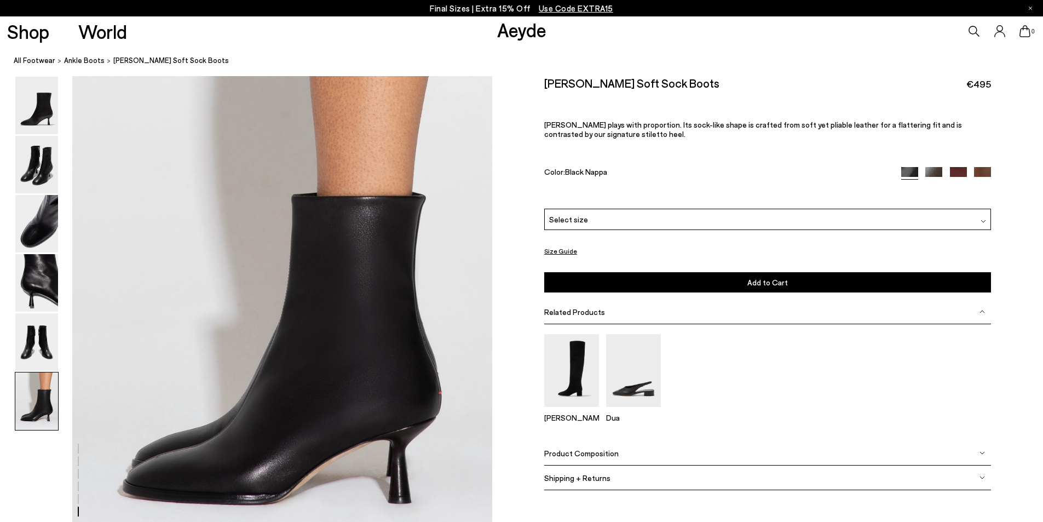
scroll to position [2883, 0]
